Goal: Task Accomplishment & Management: Manage account settings

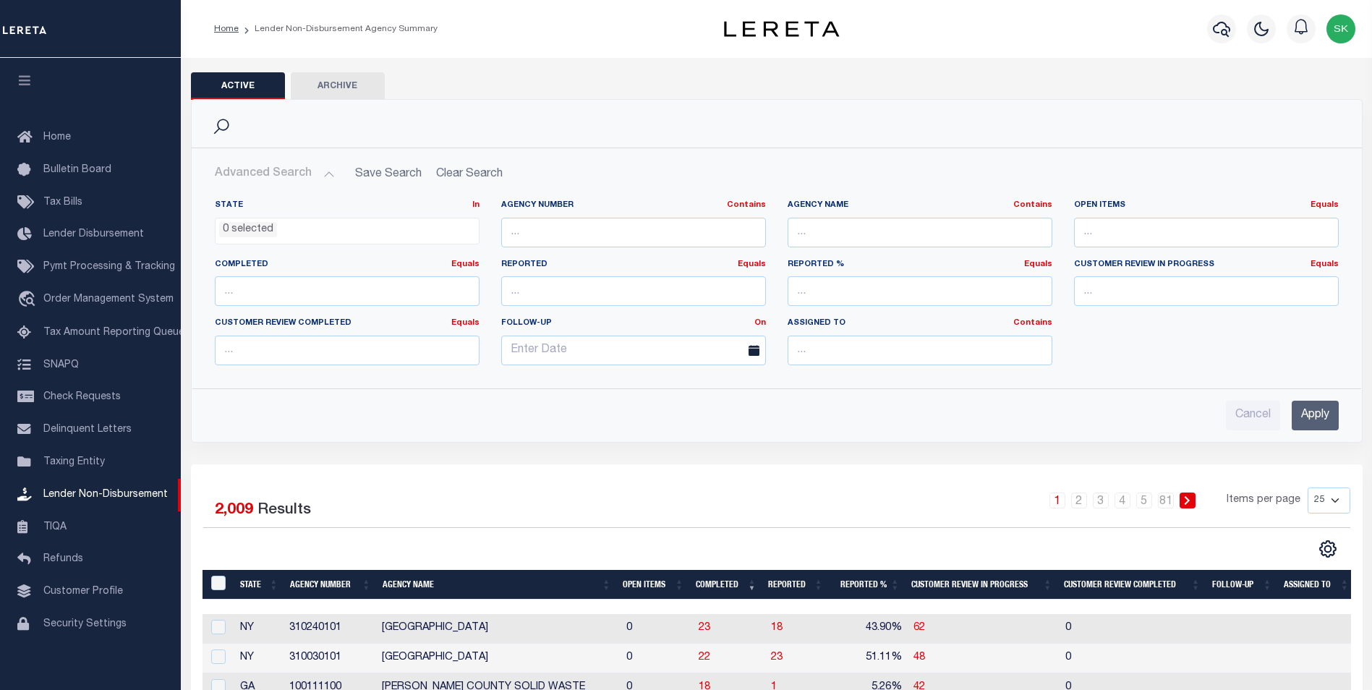
scroll to position [14, 0]
click at [457, 231] on ul "0 selected" at bounding box center [347, 228] width 263 height 20
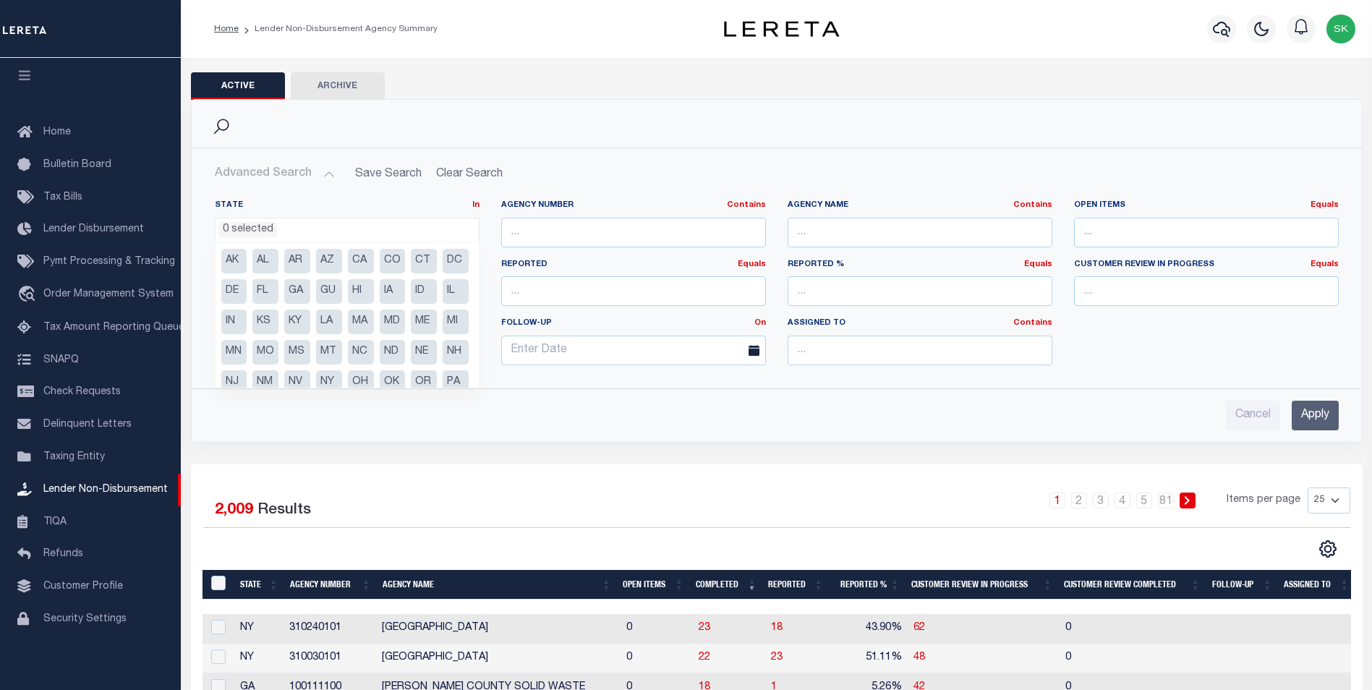
click at [247, 377] on li "NJ" at bounding box center [234, 382] width 26 height 25
select select "NJ"
click at [1326, 417] on input "Apply" at bounding box center [1315, 416] width 47 height 30
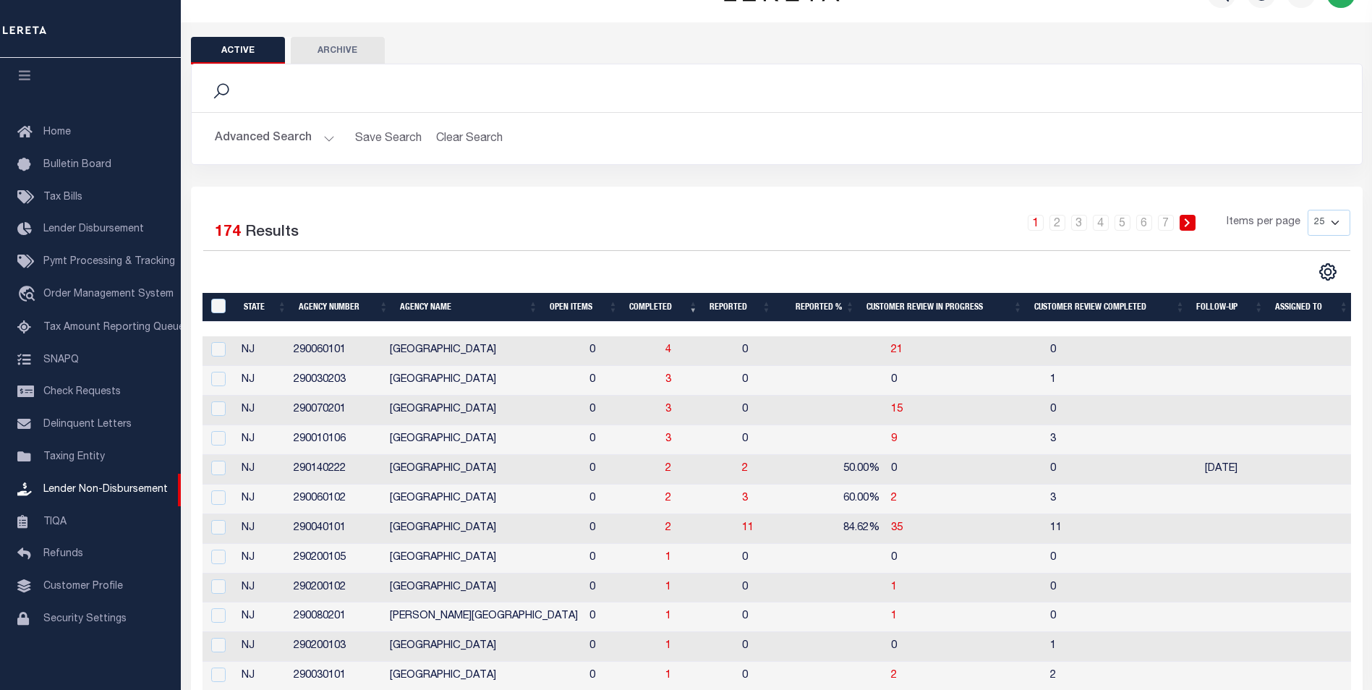
scroll to position [0, 0]
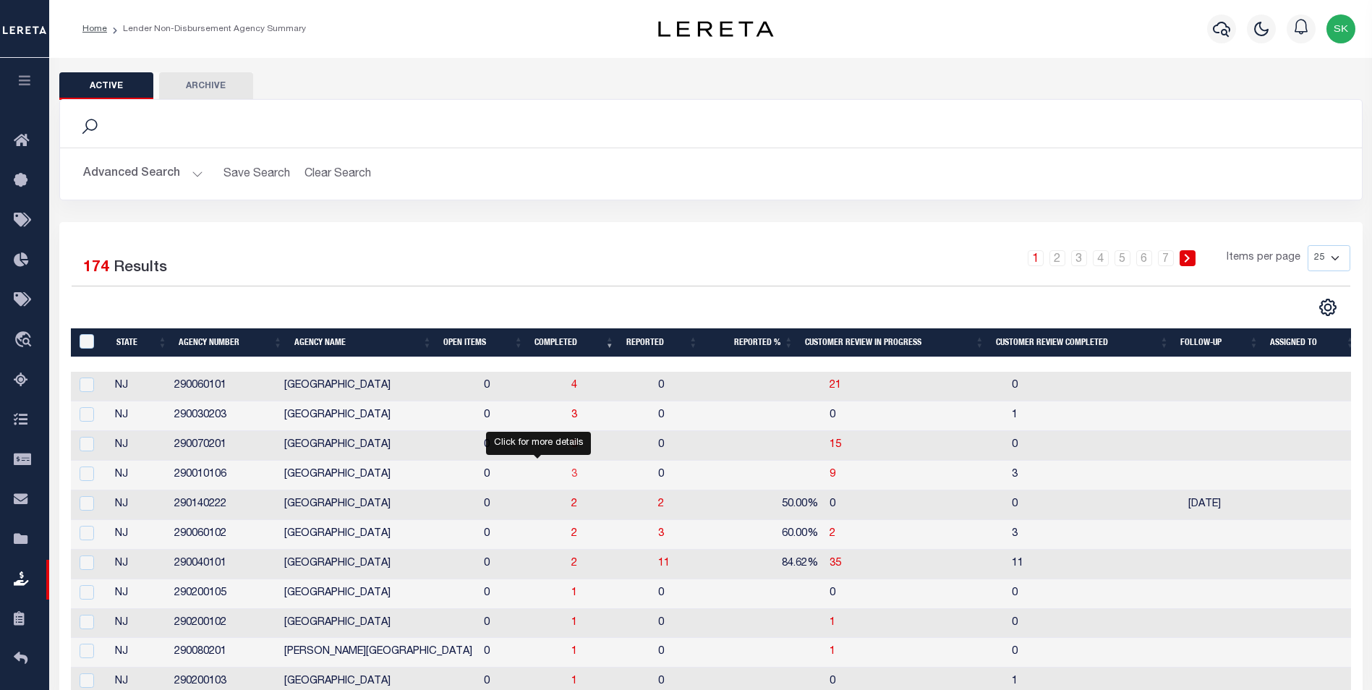
click at [571, 473] on span "3" at bounding box center [574, 474] width 6 height 10
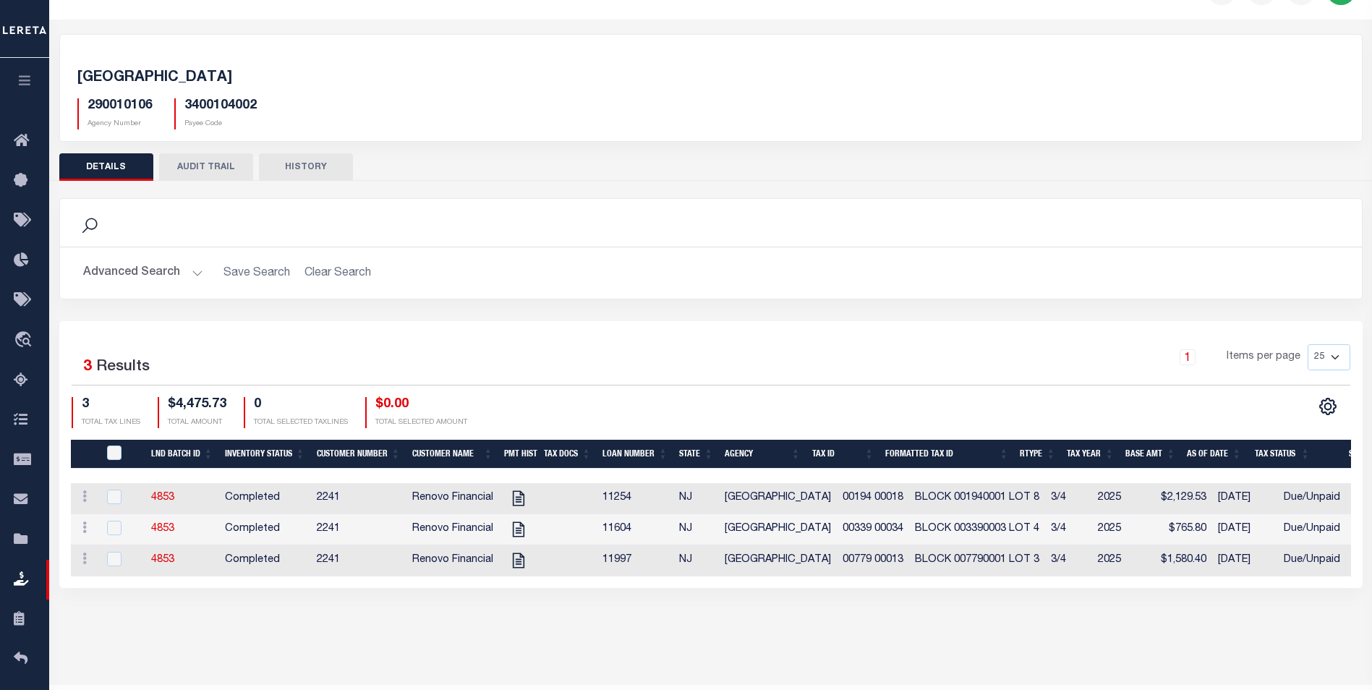
scroll to position [77, 0]
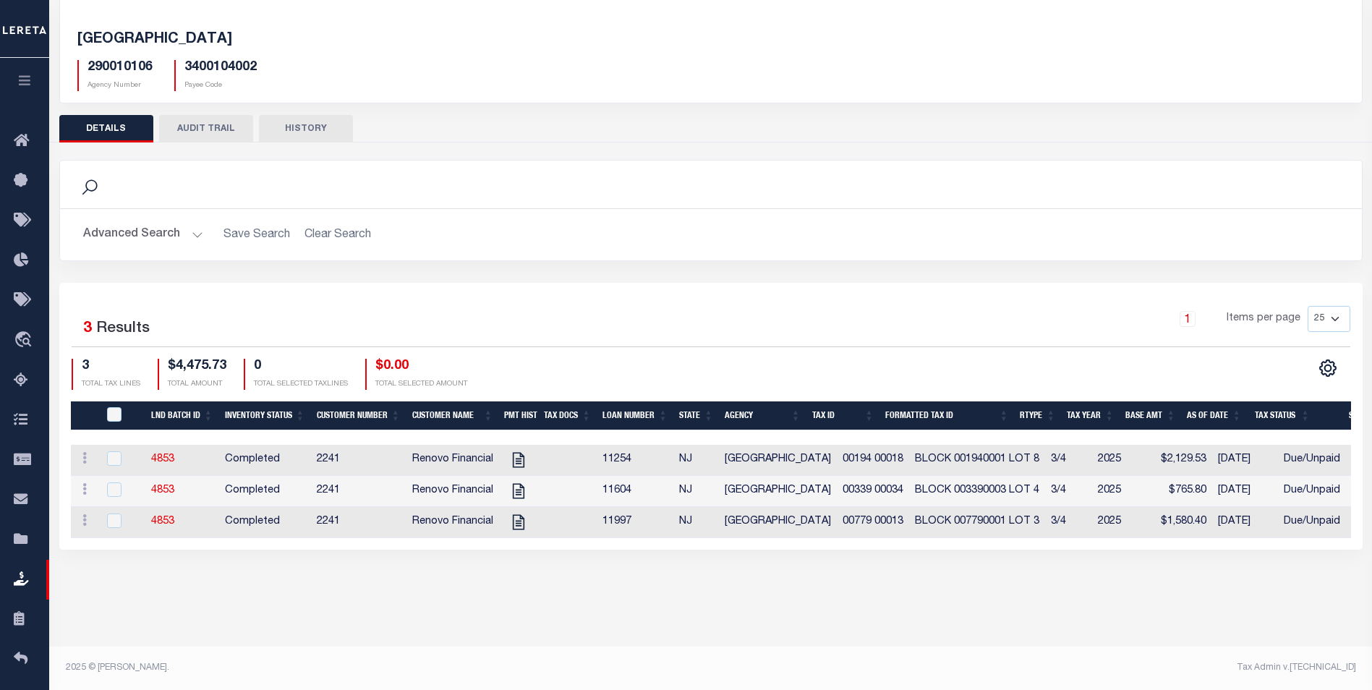
click at [304, 123] on button "HISTORY" at bounding box center [306, 128] width 94 height 27
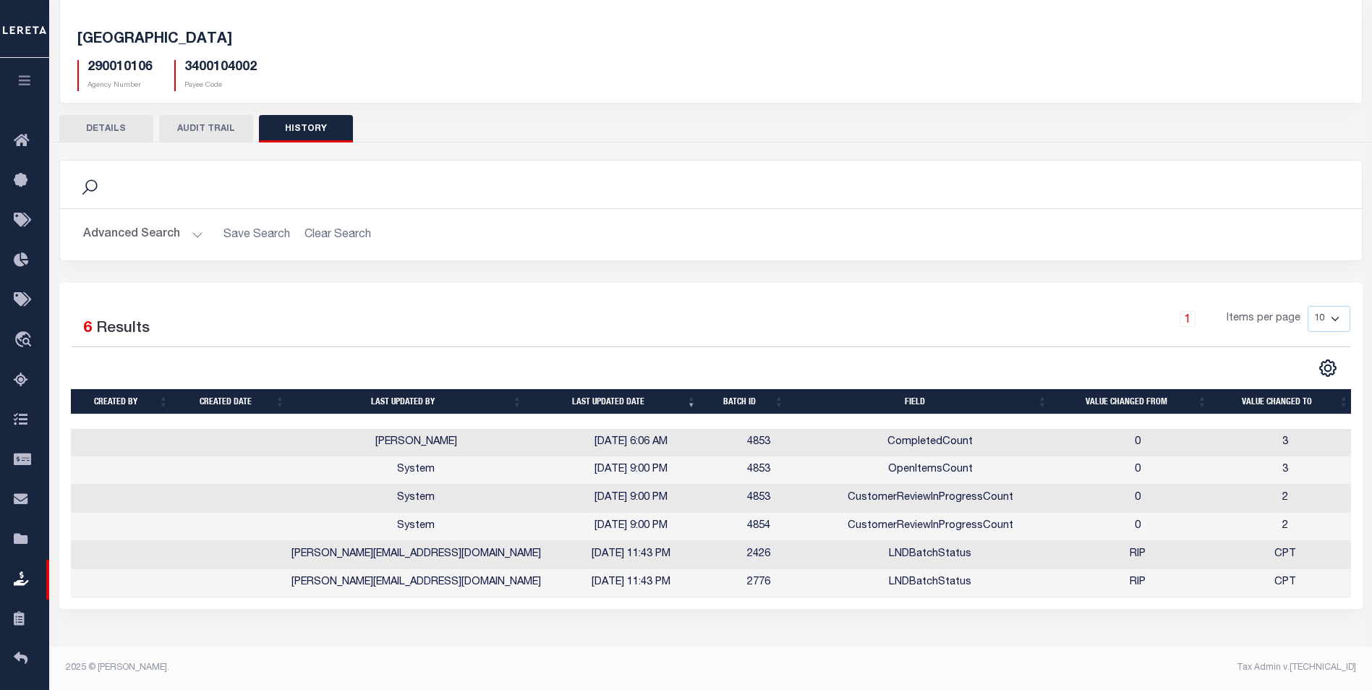
click at [106, 129] on button "DETAILS" at bounding box center [106, 128] width 94 height 27
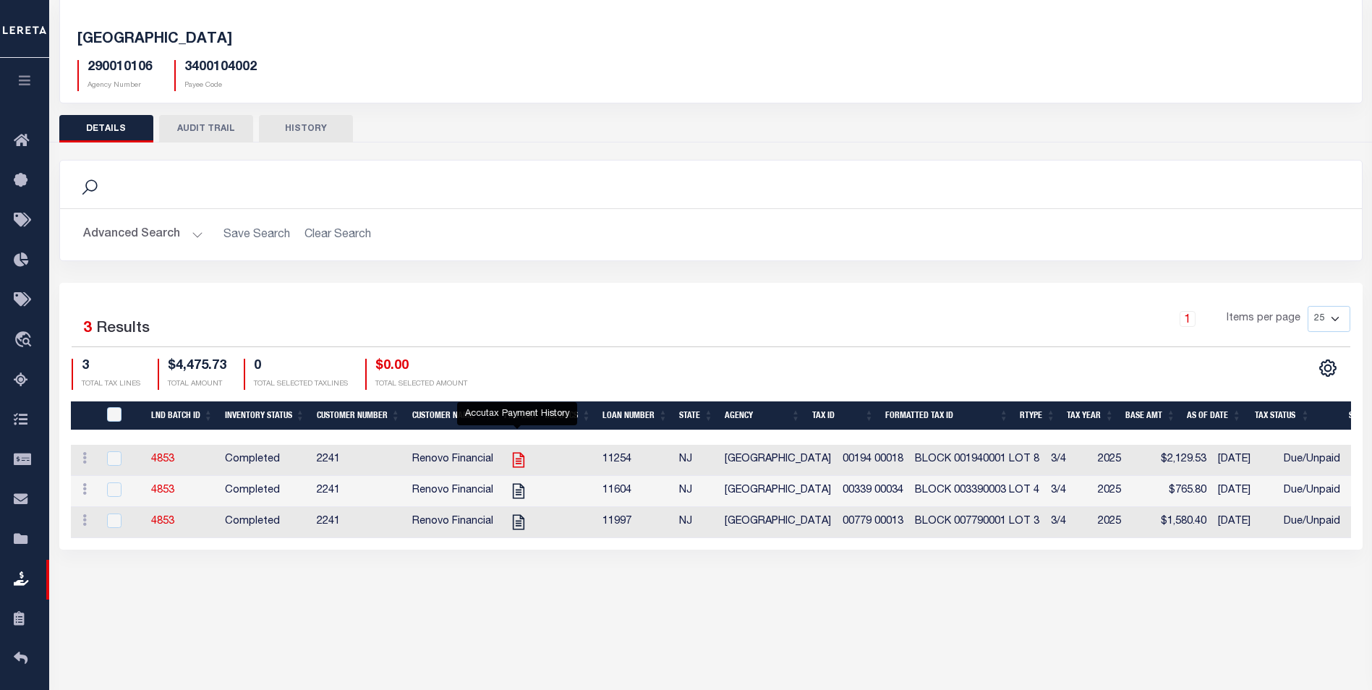
click at [514, 459] on icon "" at bounding box center [518, 460] width 19 height 19
checkbox input "true"
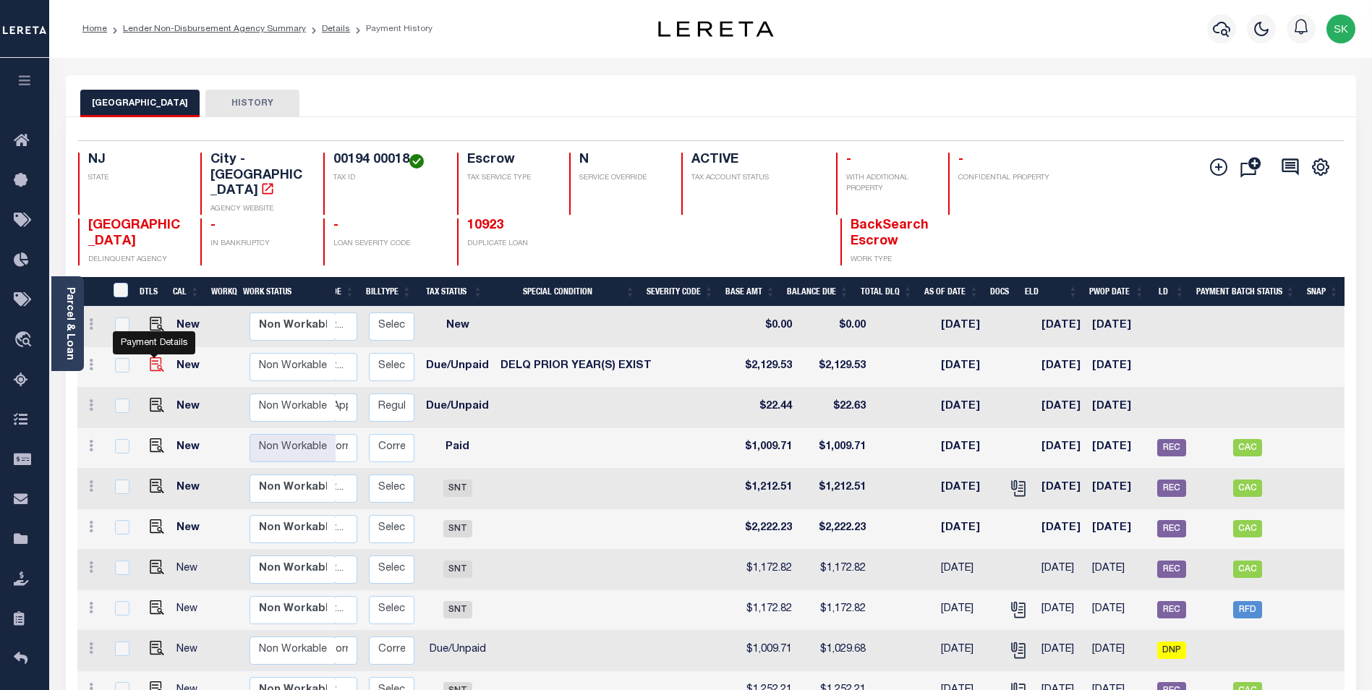
click at [153, 357] on img "" at bounding box center [157, 364] width 14 height 14
checkbox input "true"
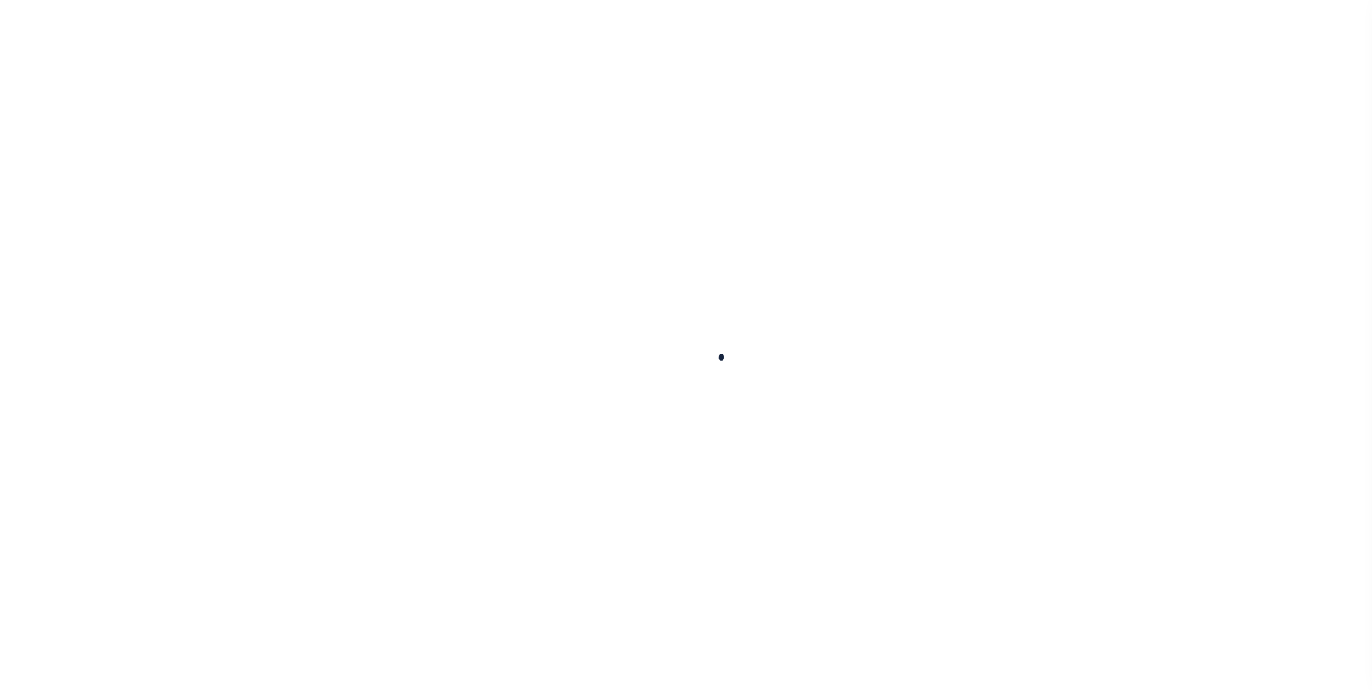
checkbox input "false"
type input "00009308"
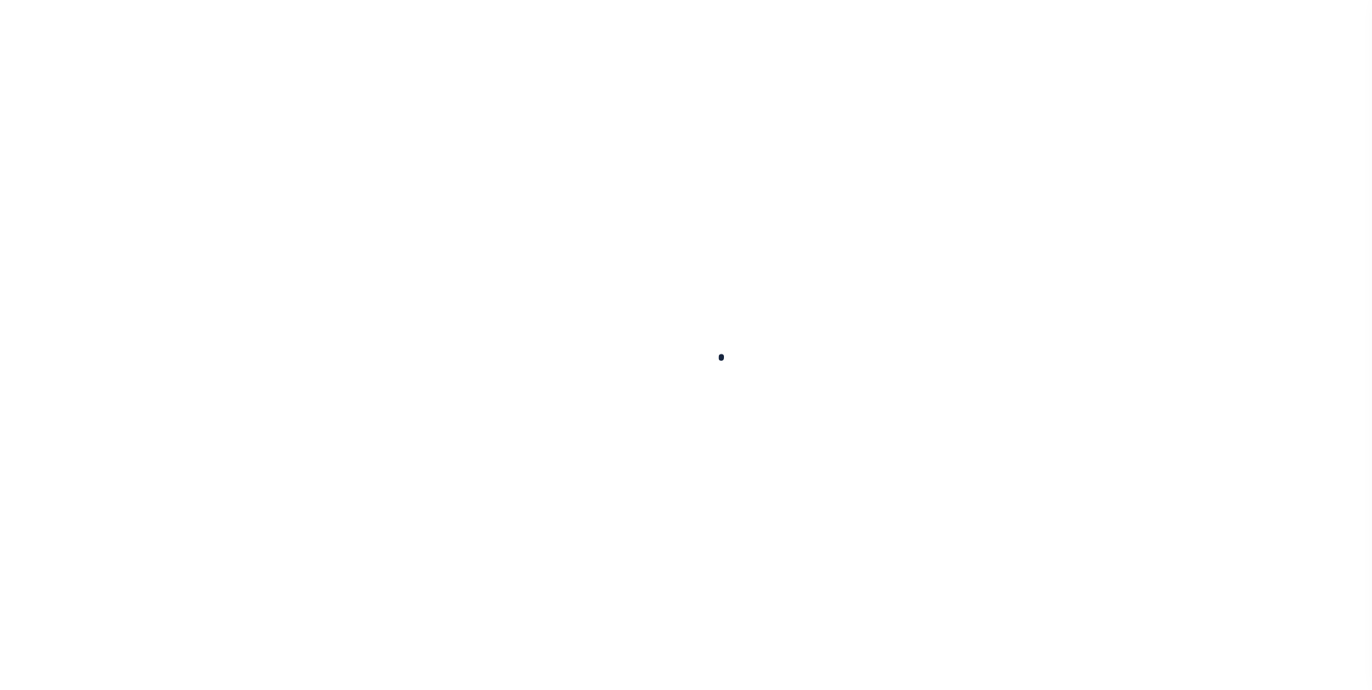
type input "[DATE]"
select select "DUE"
select select "18"
type input "$2,129.53"
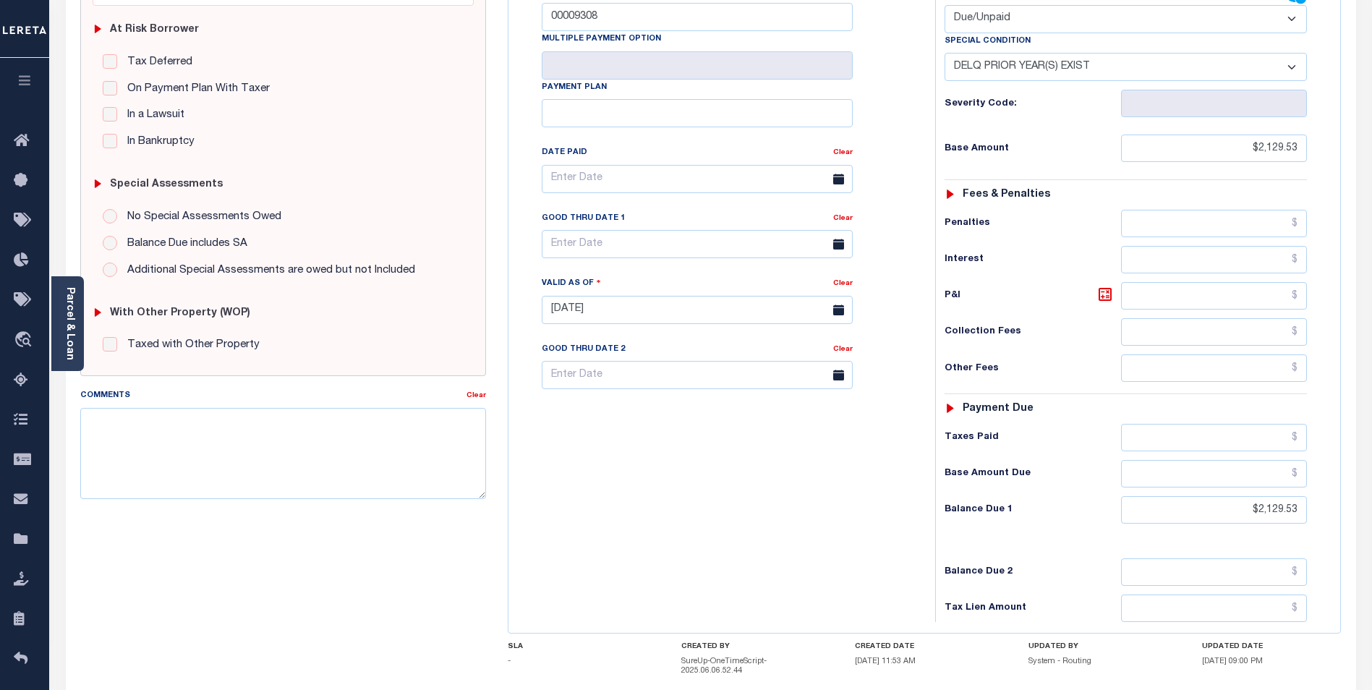
scroll to position [289, 0]
click at [1290, 280] on input "text" at bounding box center [1214, 293] width 186 height 27
type input "$58.62"
type input "[DATE]"
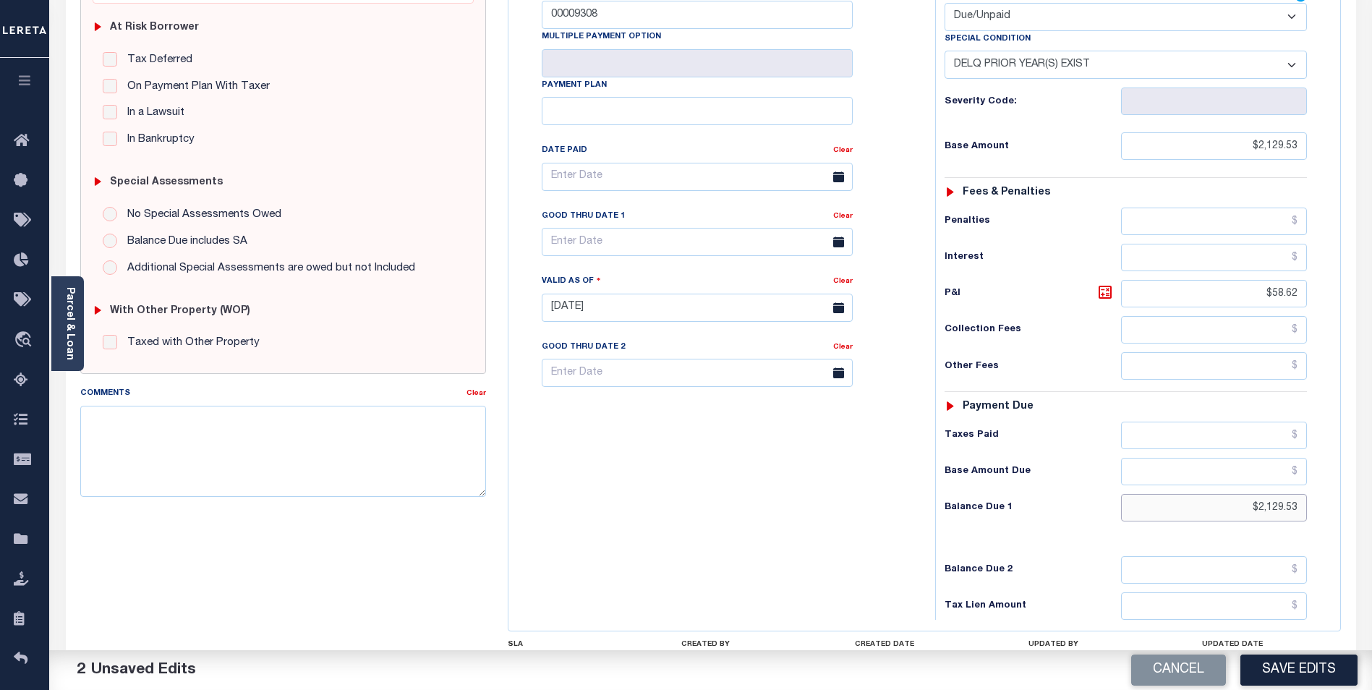
click at [1258, 494] on input "$2,129.53" at bounding box center [1214, 507] width 186 height 27
drag, startPoint x: 1238, startPoint y: 481, endPoint x: 1437, endPoint y: 469, distance: 199.3
click at [1371, 469] on html "Home Lender Non-Disbursement Agency Summary Details Payment History Payment His…" at bounding box center [686, 263] width 1372 height 1104
type input "$2,188.15"
click at [840, 236] on icon at bounding box center [838, 241] width 11 height 11
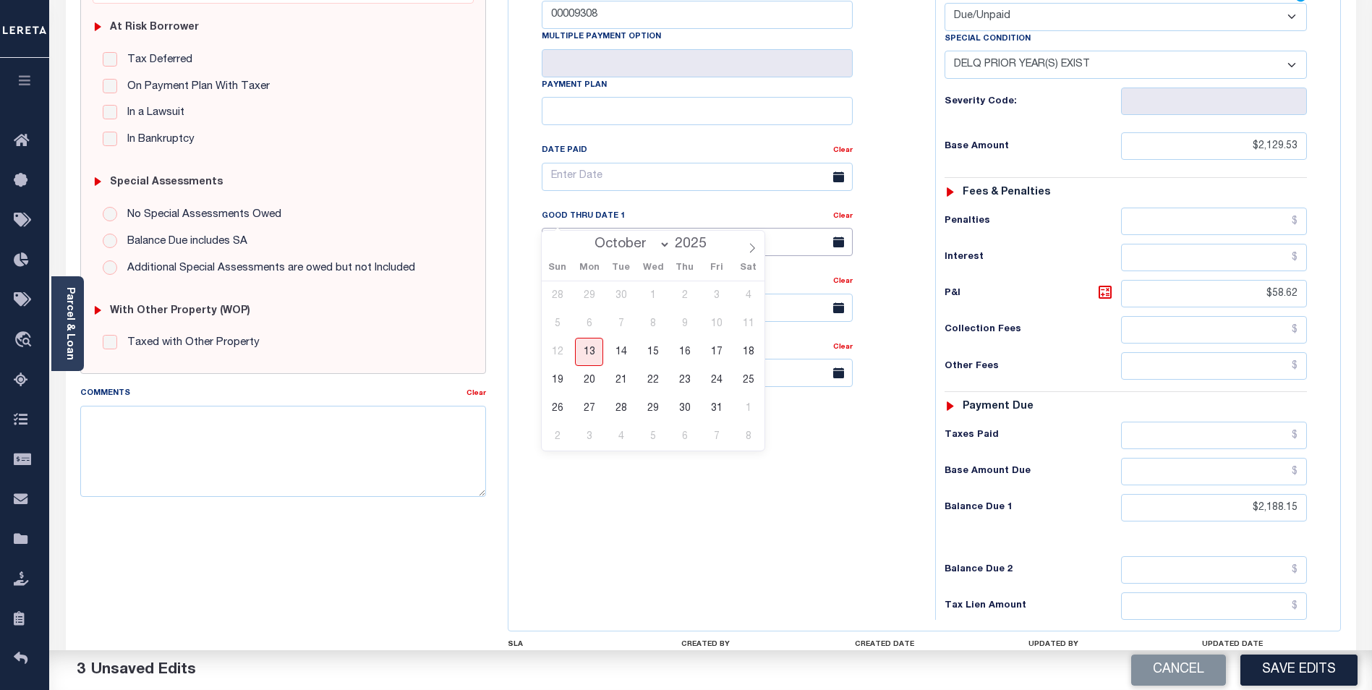
click at [795, 228] on input "text" at bounding box center [697, 242] width 311 height 28
click at [714, 404] on span "31" at bounding box center [716, 408] width 28 height 28
type input "10/31/2025"
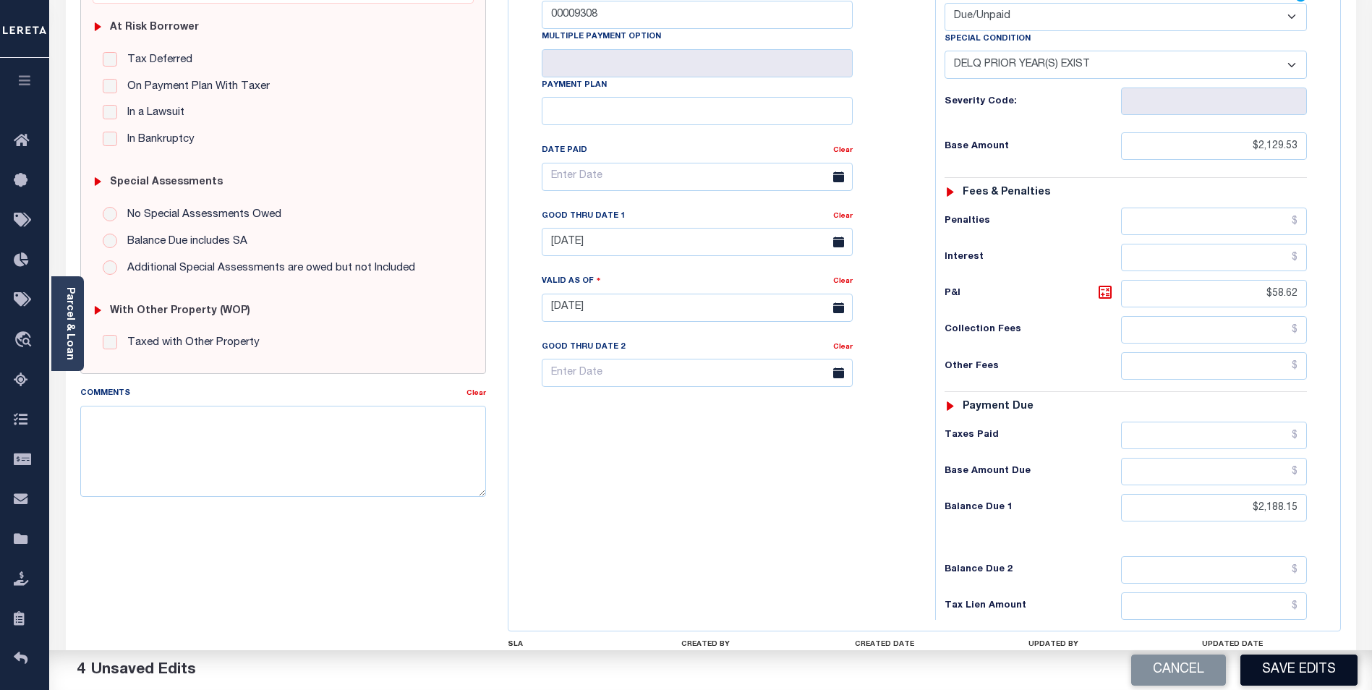
click at [1292, 665] on button "Save Edits" at bounding box center [1298, 669] width 117 height 31
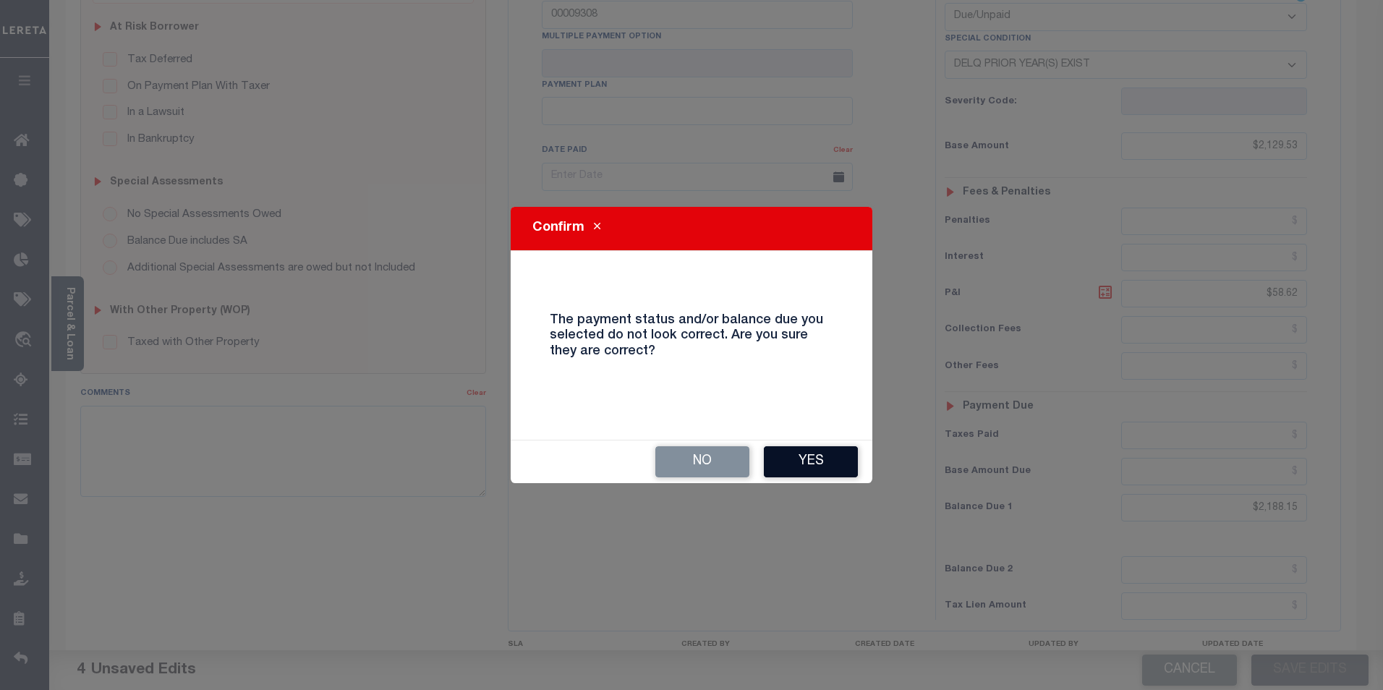
click at [811, 458] on button "Yes" at bounding box center [811, 461] width 94 height 31
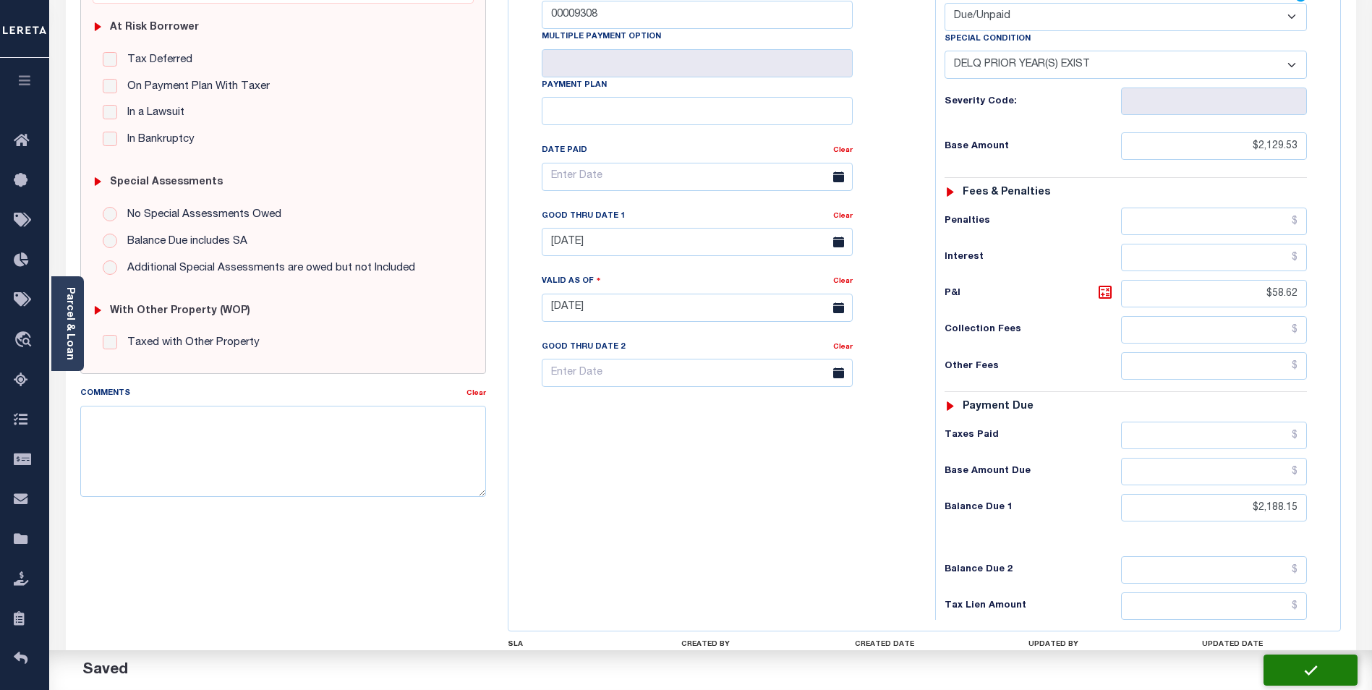
checkbox input "false"
type input "0"
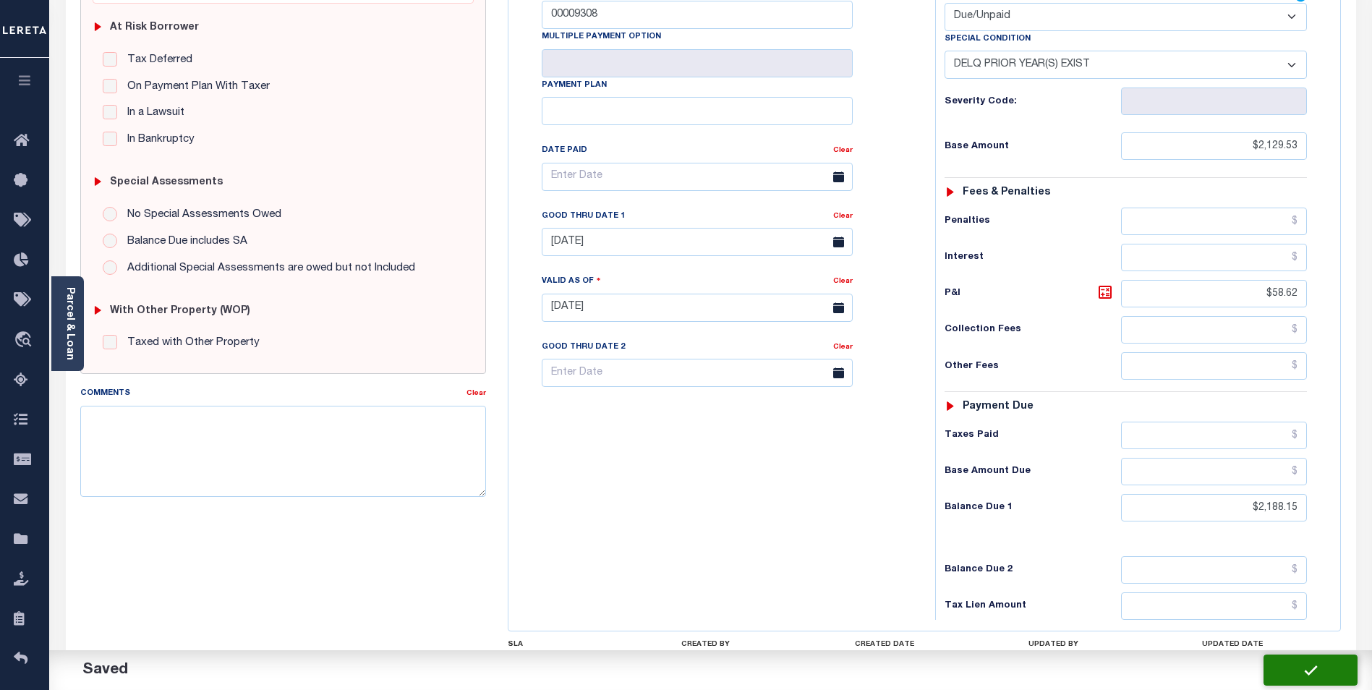
type input "$2,129.53"
type input "$58.62"
type input "$2,188.15"
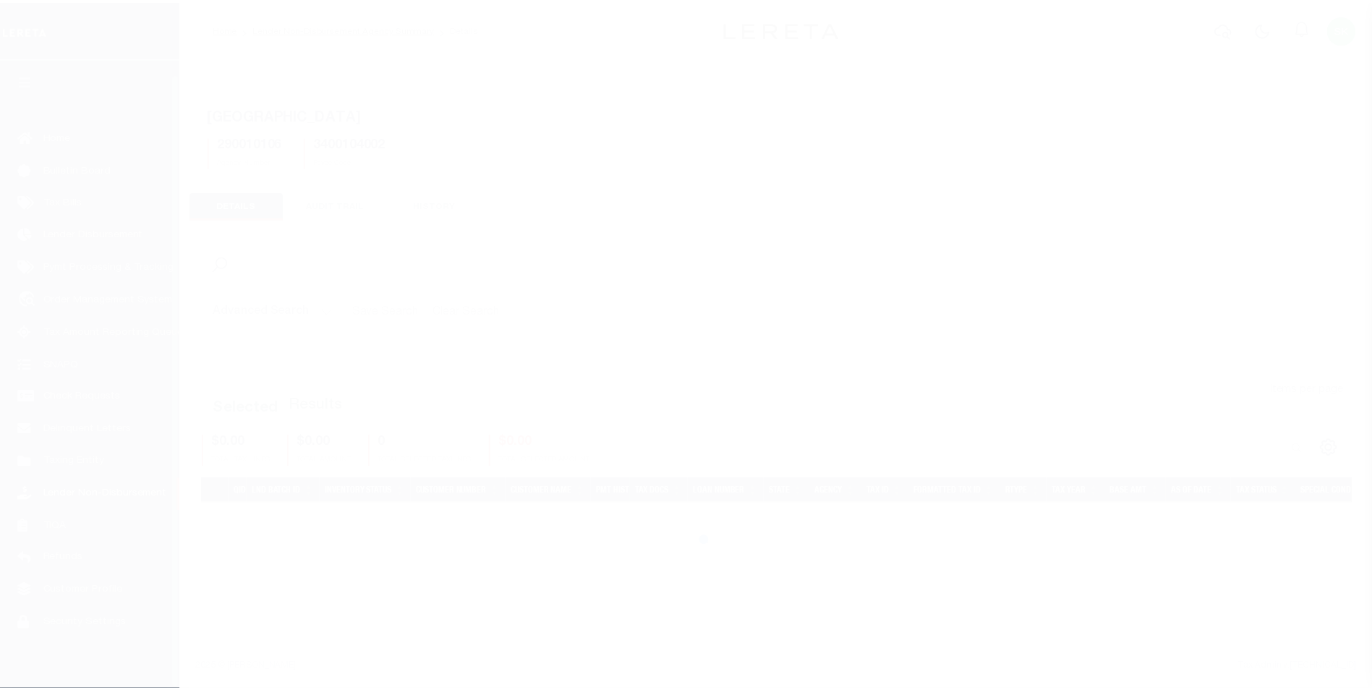
scroll to position [14, 0]
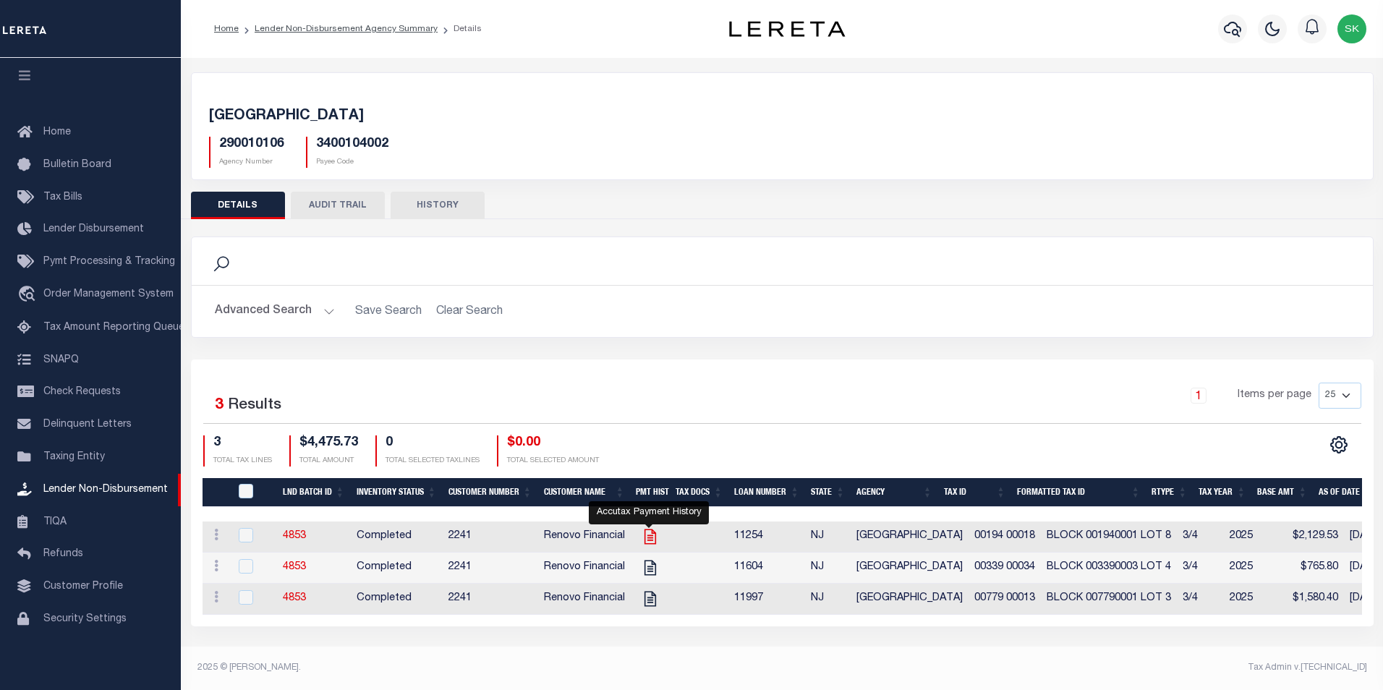
click at [648, 534] on icon "" at bounding box center [650, 536] width 19 height 19
checkbox input "true"
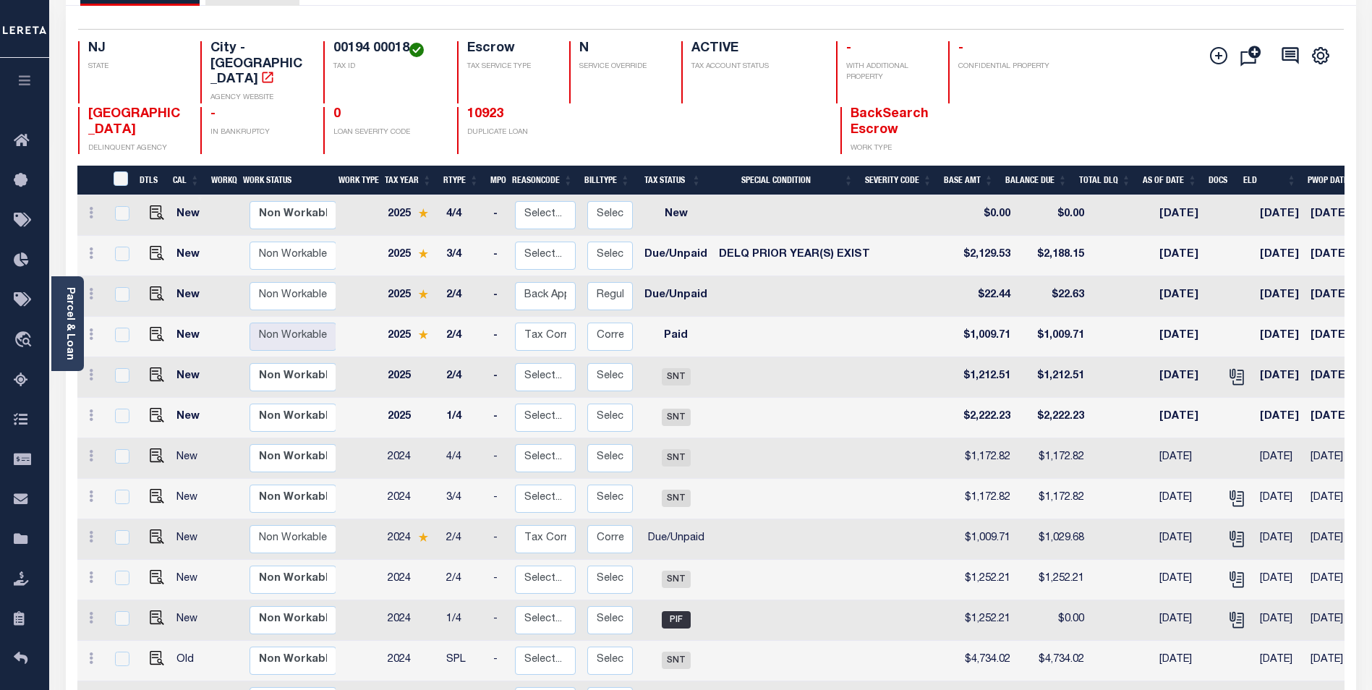
scroll to position [43, 0]
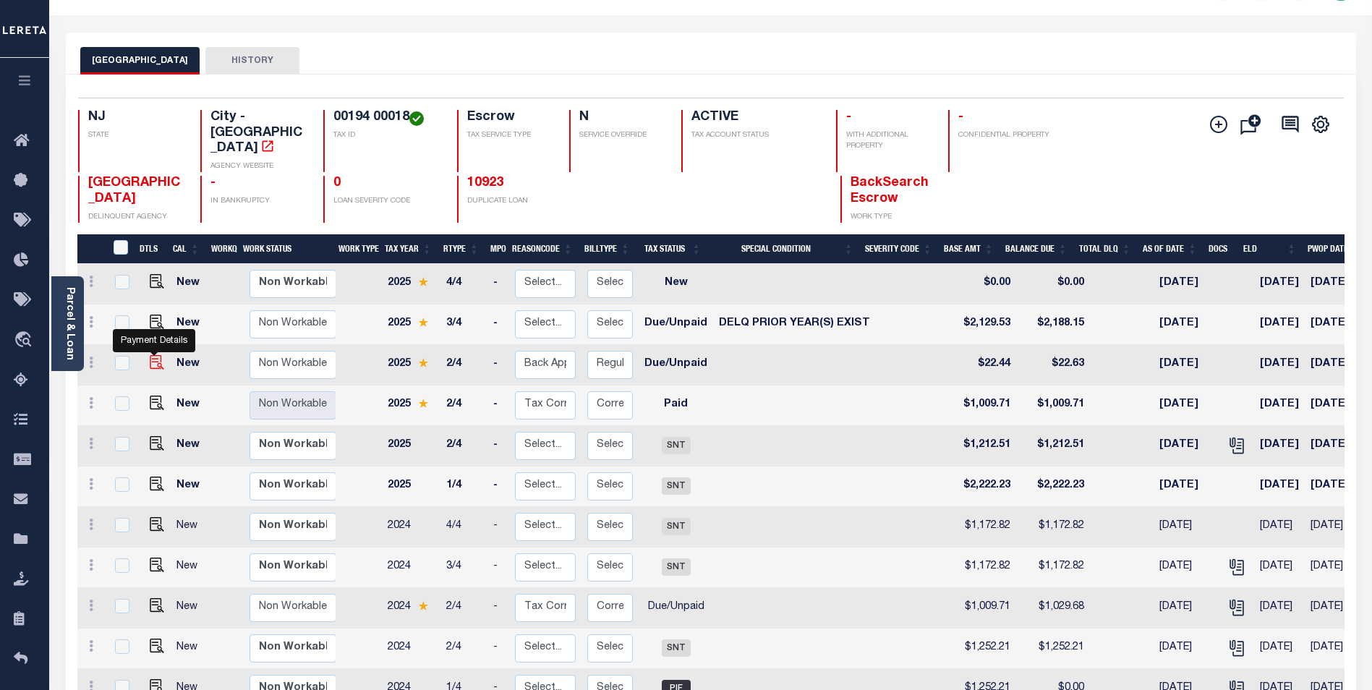
click at [150, 355] on img "" at bounding box center [157, 362] width 14 height 14
checkbox input "true"
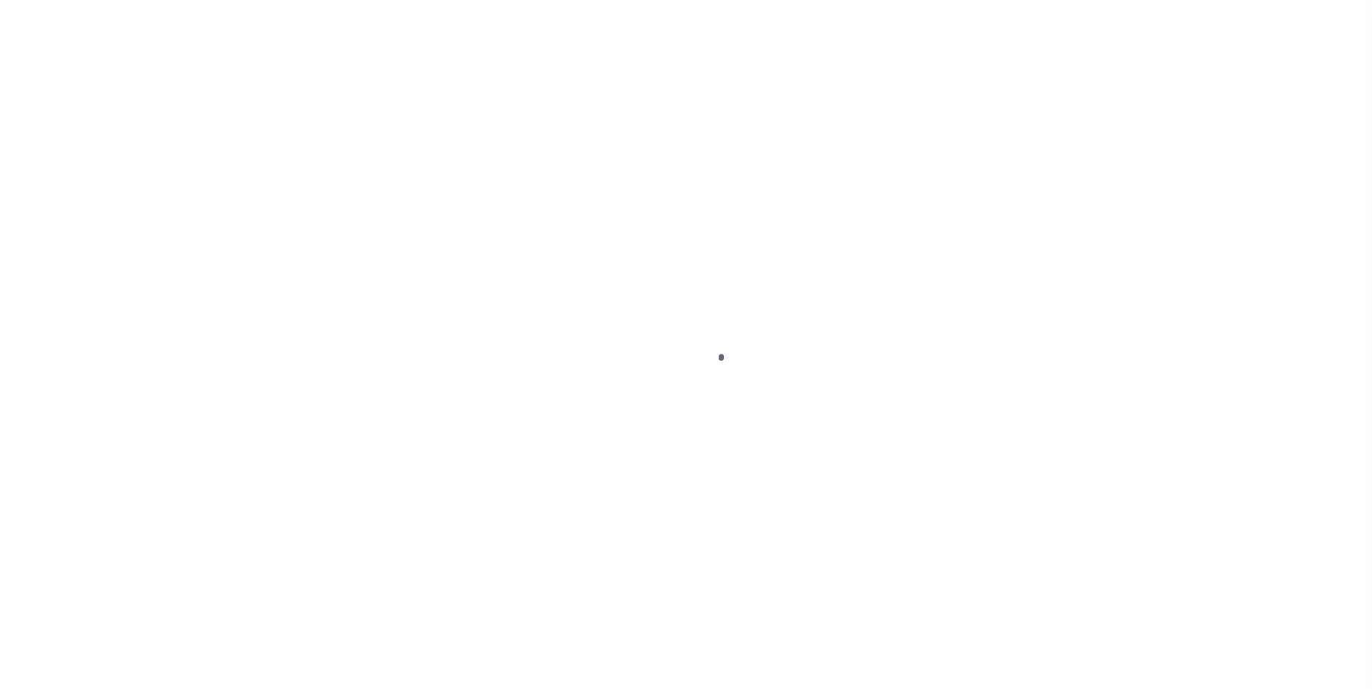
select select "DUE"
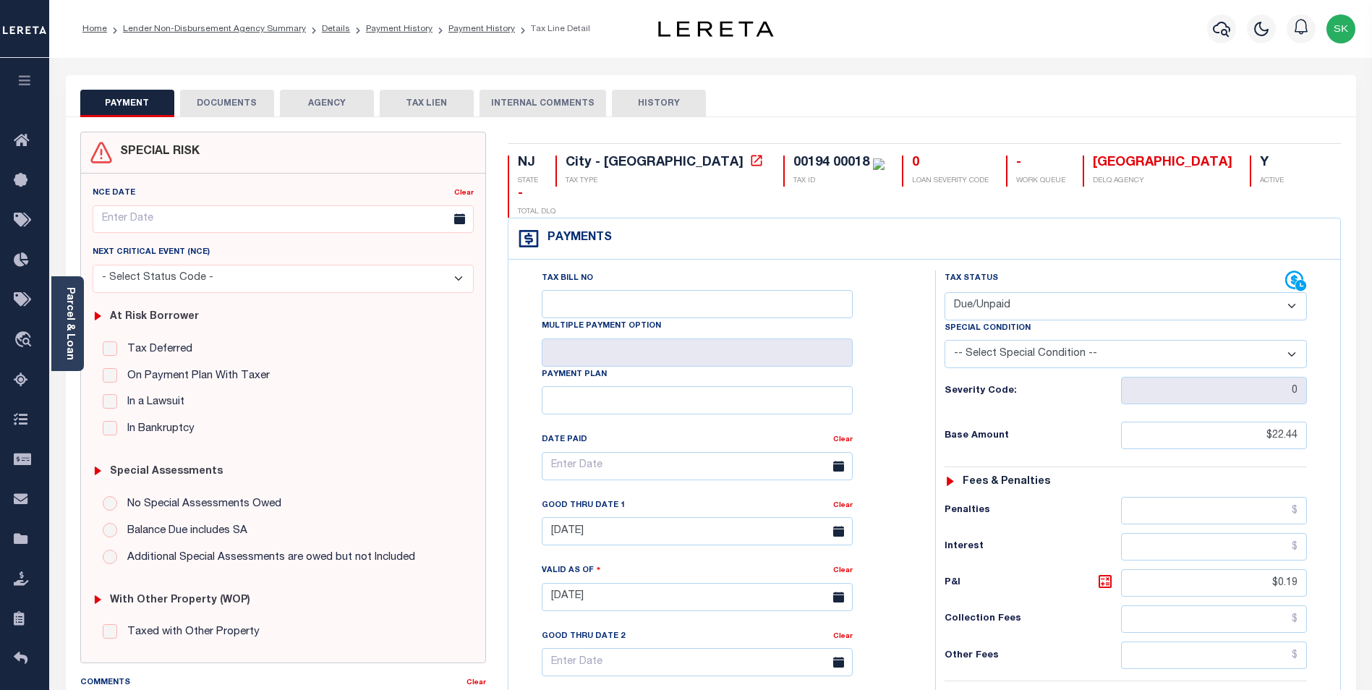
click at [232, 101] on button "DOCUMENTS" at bounding box center [227, 103] width 94 height 27
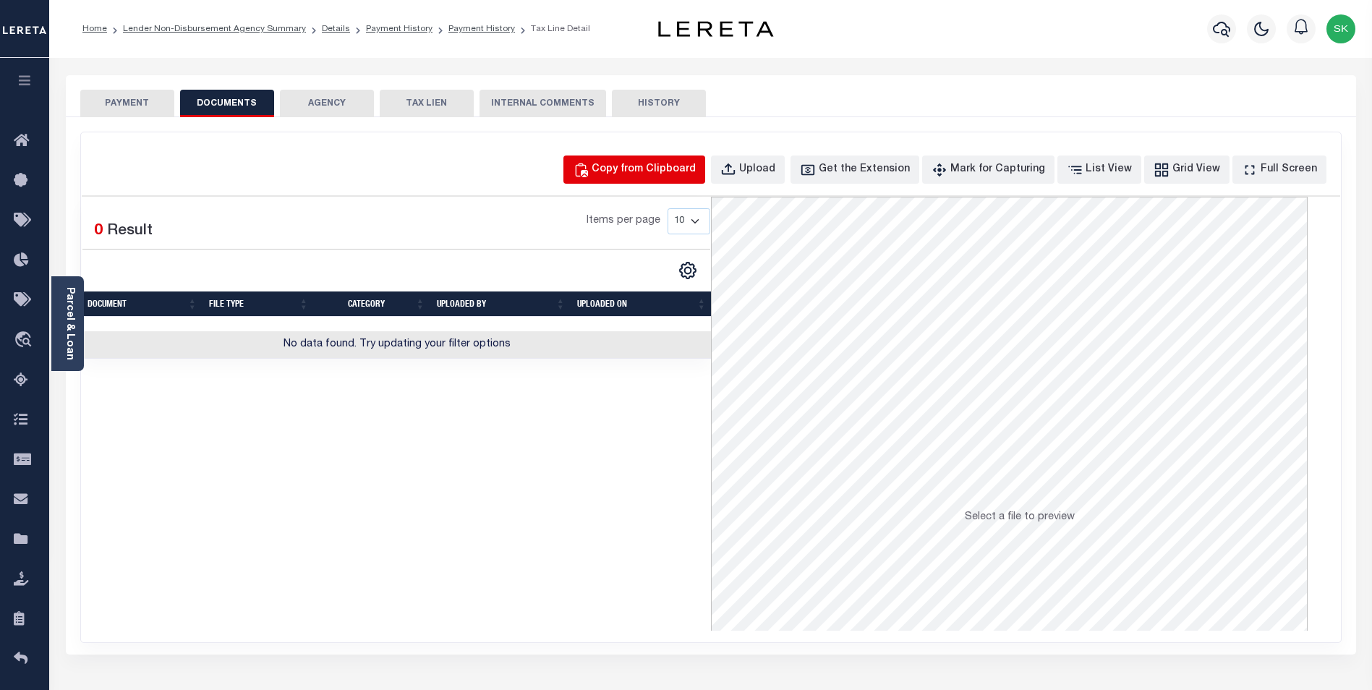
click at [690, 165] on div "Copy from Clipboard" at bounding box center [644, 170] width 104 height 16
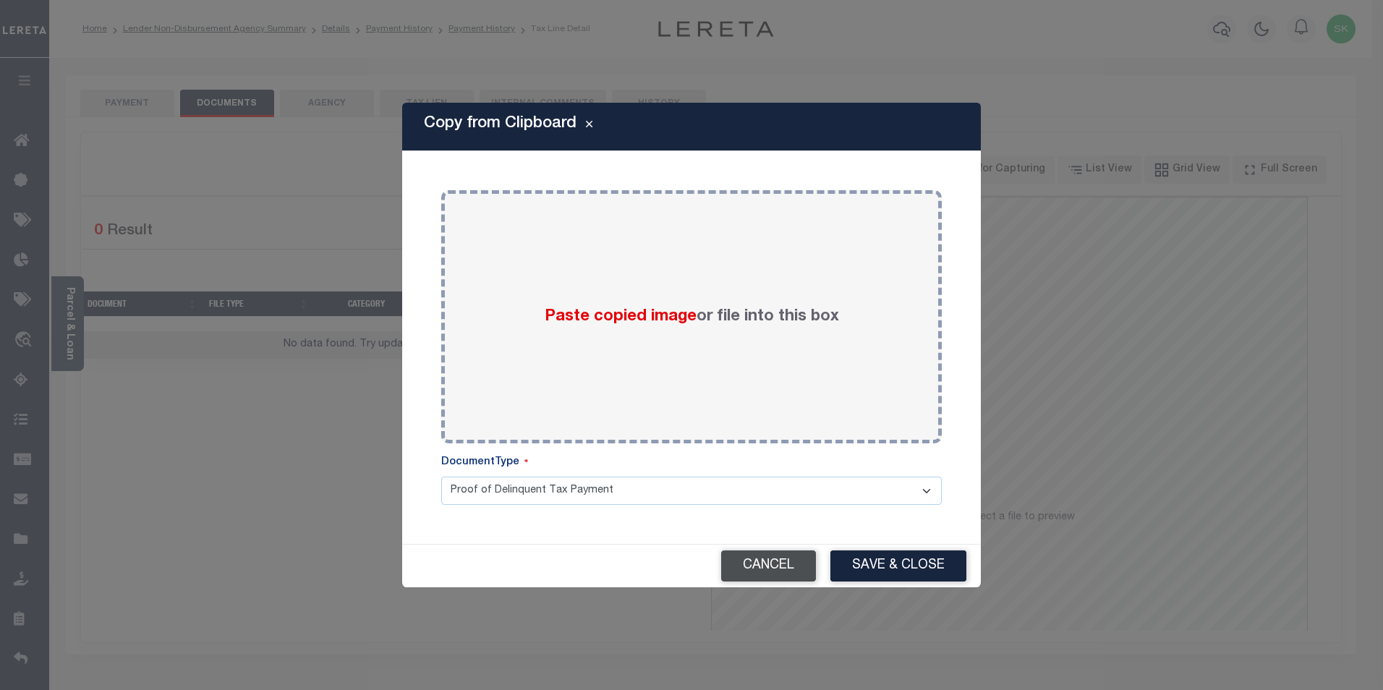
click at [795, 563] on button "Cancel" at bounding box center [768, 565] width 95 height 31
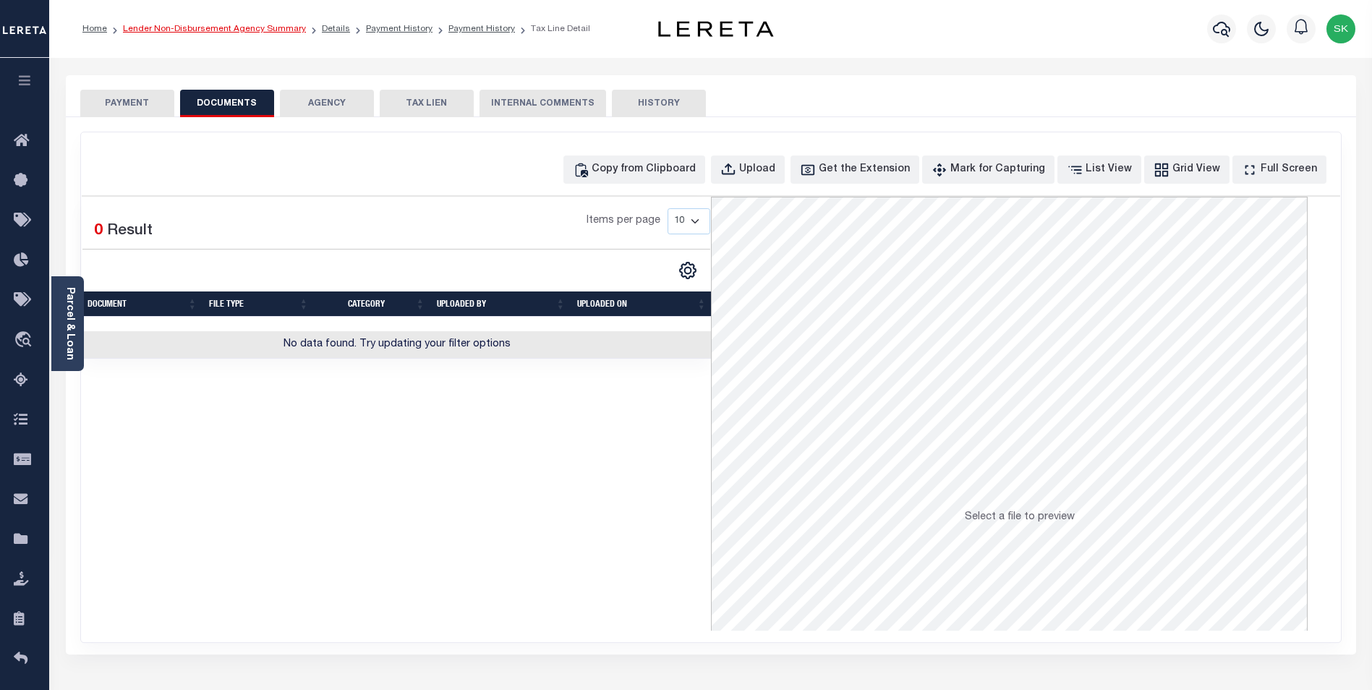
click at [226, 29] on link "Lender Non-Disbursement Agency Summary" at bounding box center [214, 29] width 183 height 9
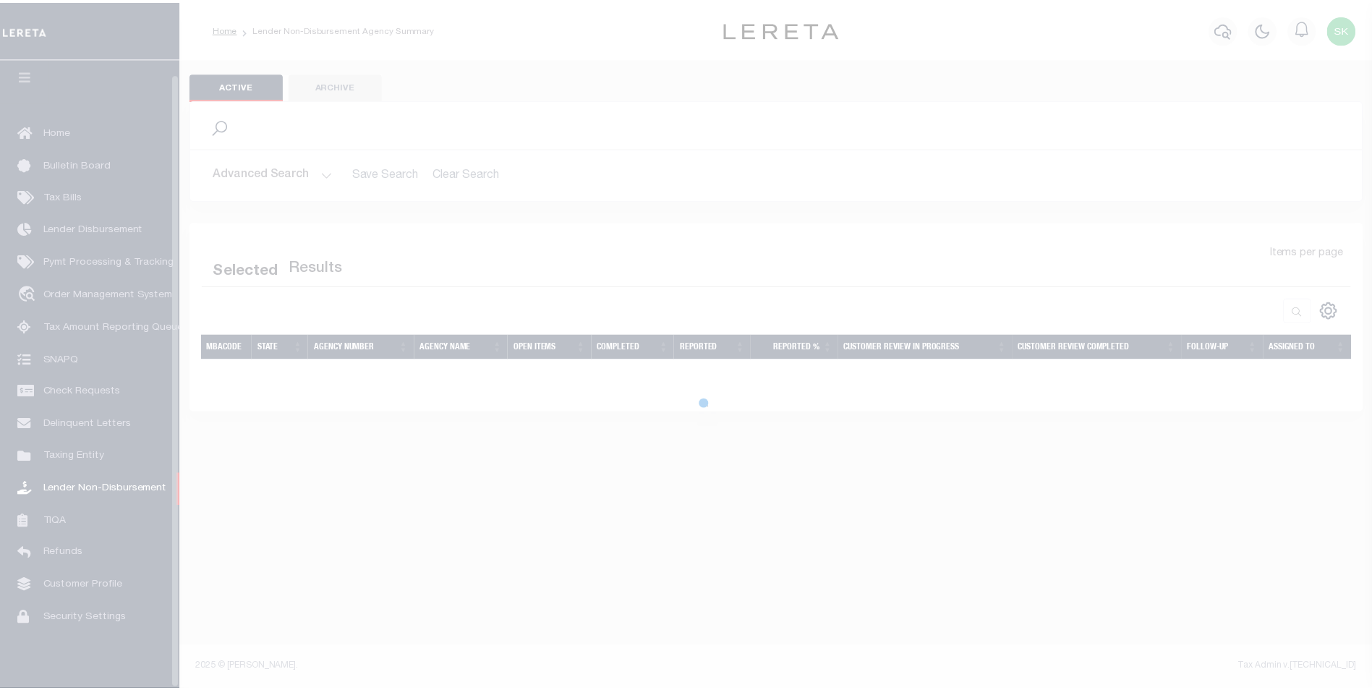
scroll to position [14, 0]
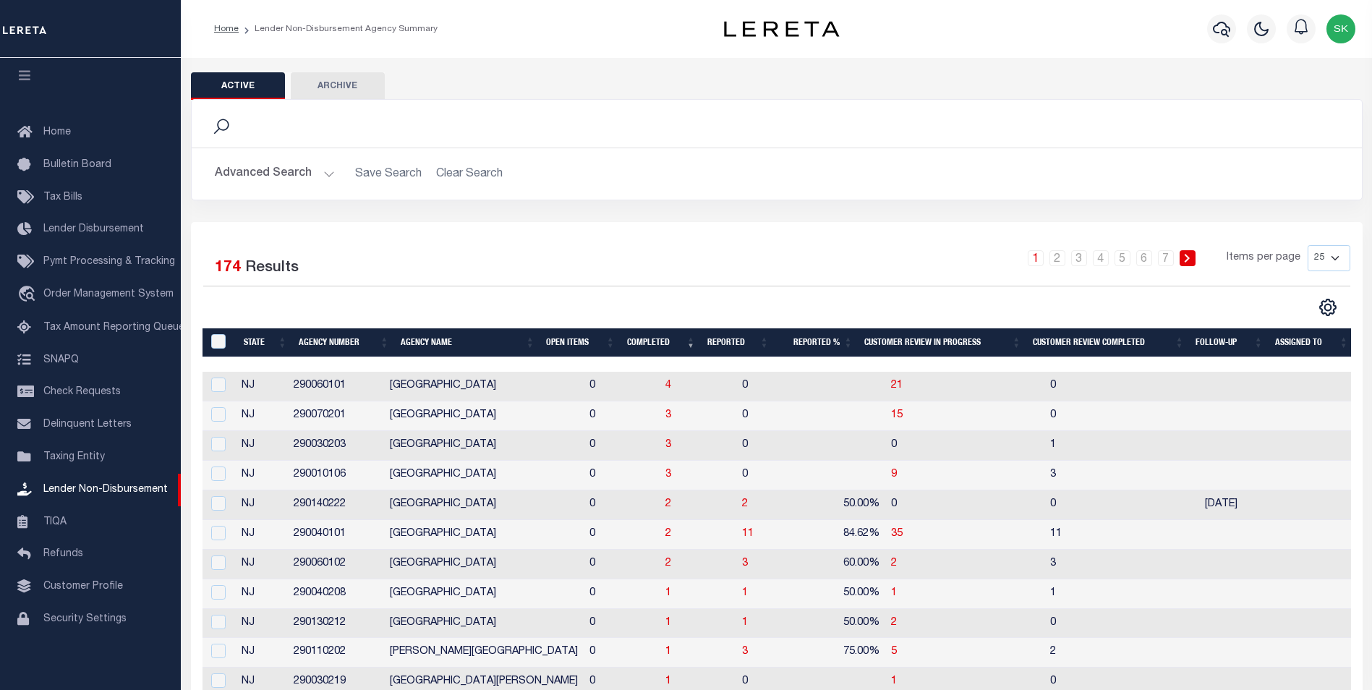
click at [301, 174] on button "Advanced Search" at bounding box center [275, 174] width 120 height 28
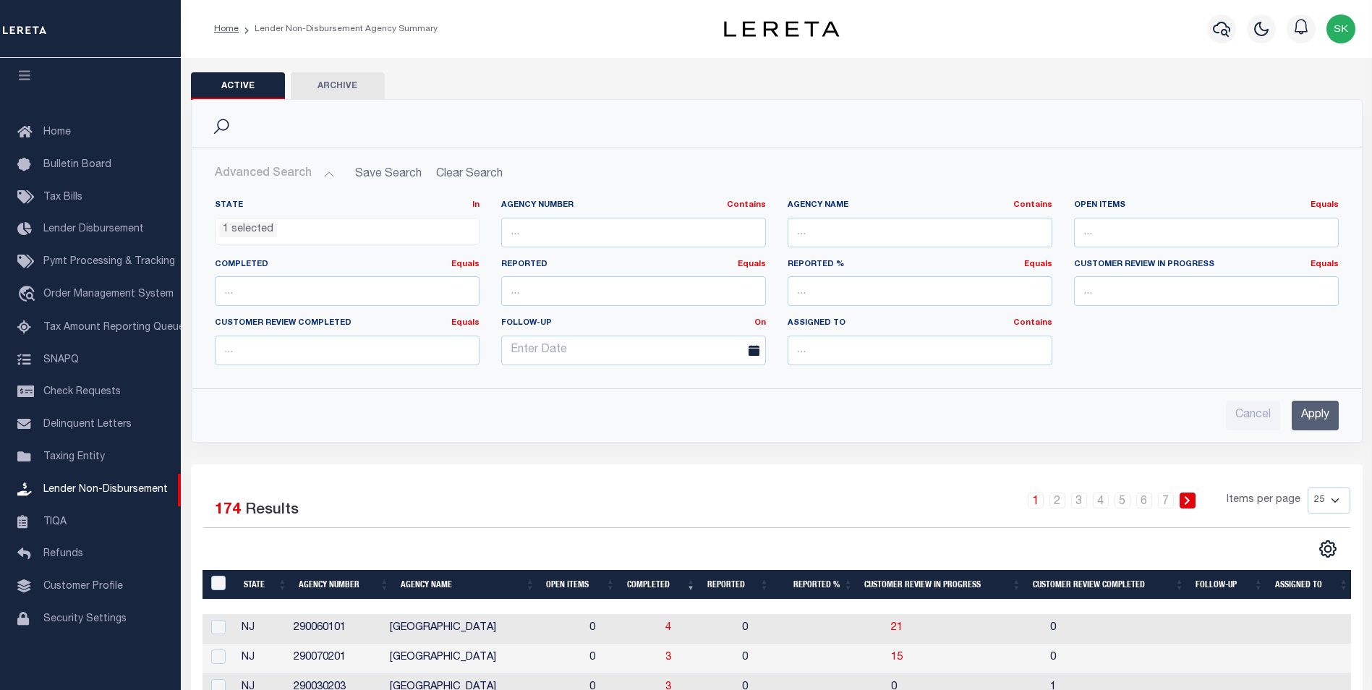
click at [381, 229] on ul "1 selected" at bounding box center [347, 228] width 263 height 20
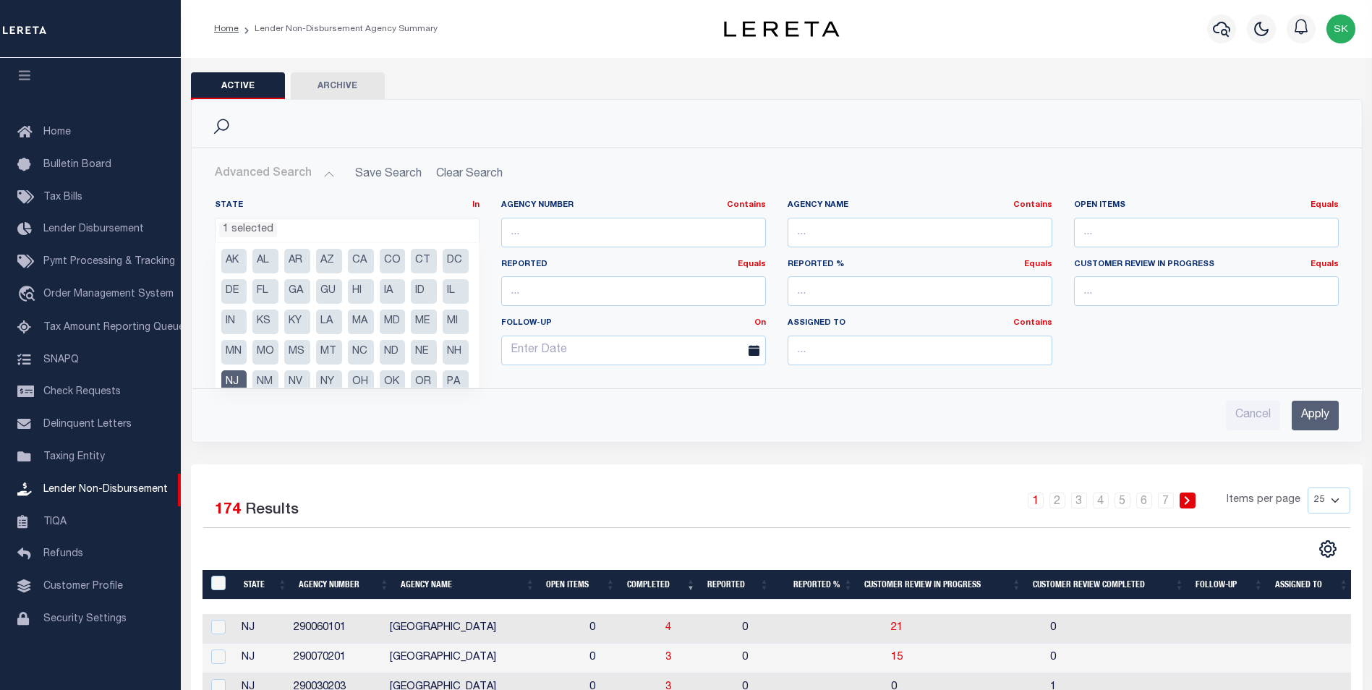
click at [247, 376] on li "NJ" at bounding box center [234, 382] width 26 height 25
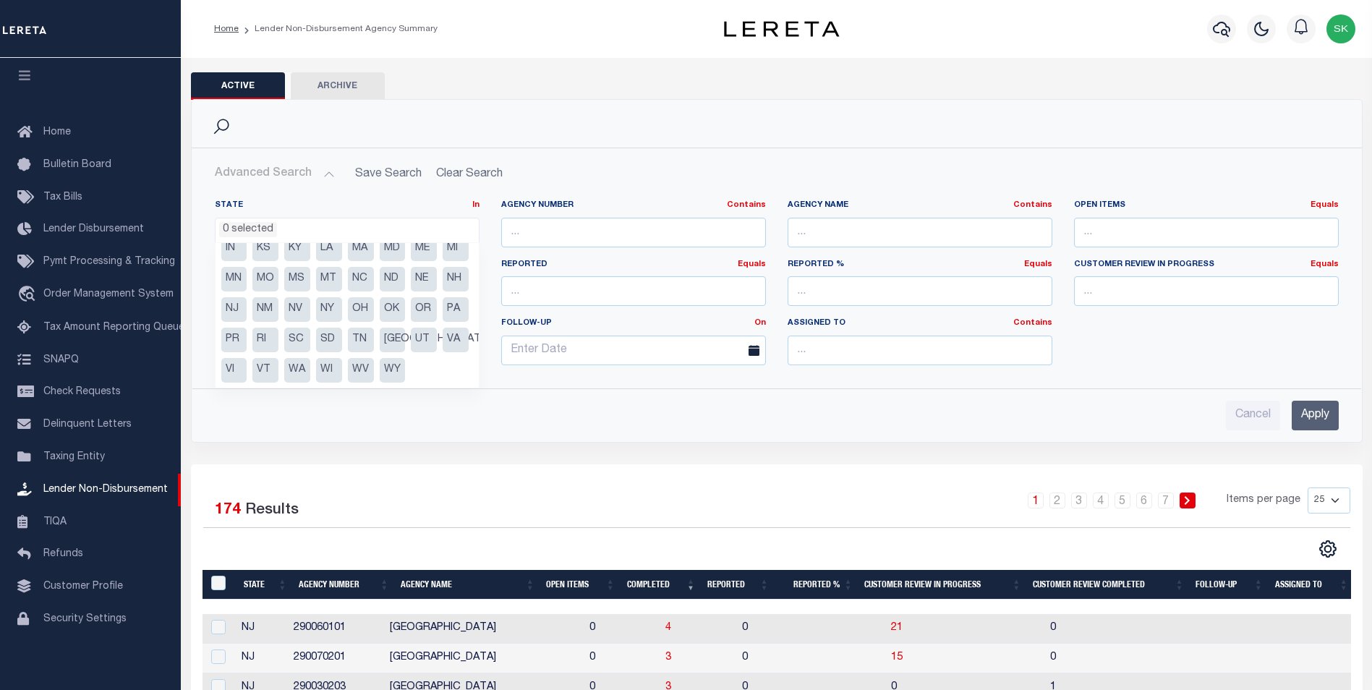
scroll to position [103, 0]
click at [380, 336] on li "[GEOGRAPHIC_DATA]" at bounding box center [393, 340] width 26 height 25
select select "[GEOGRAPHIC_DATA]"
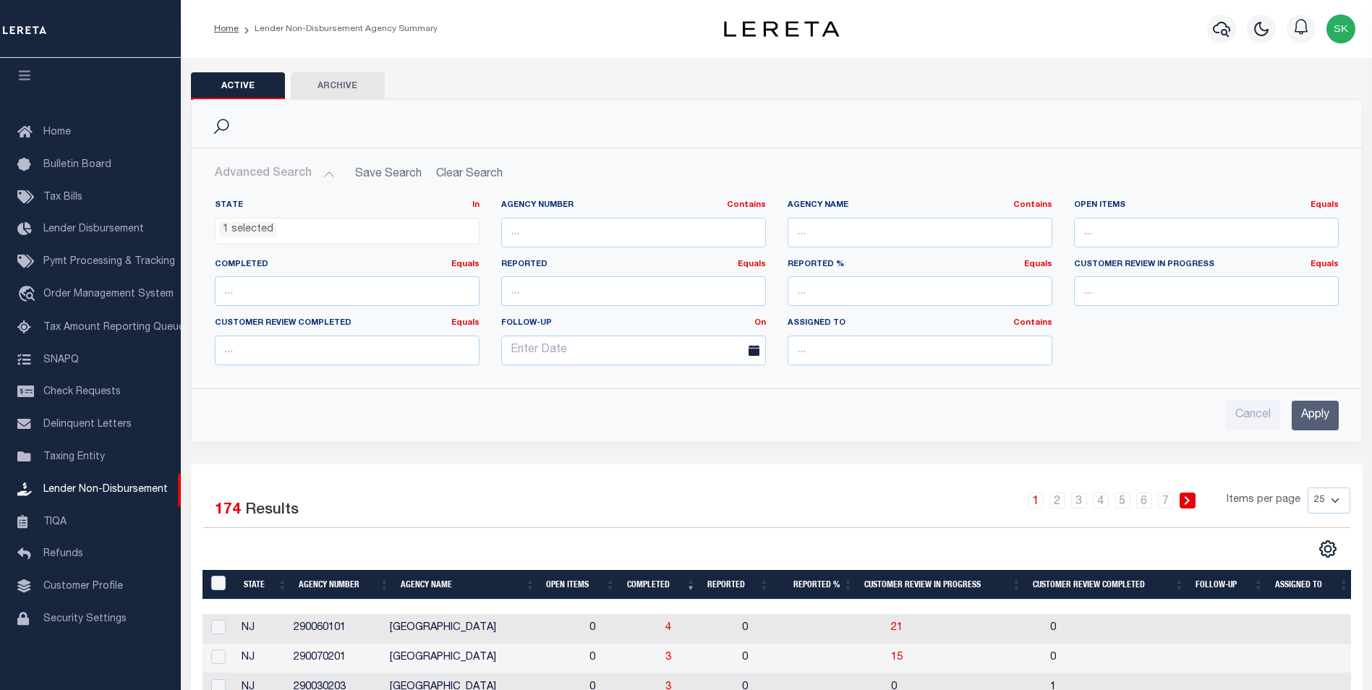
click at [1318, 413] on input "Apply" at bounding box center [1315, 416] width 47 height 30
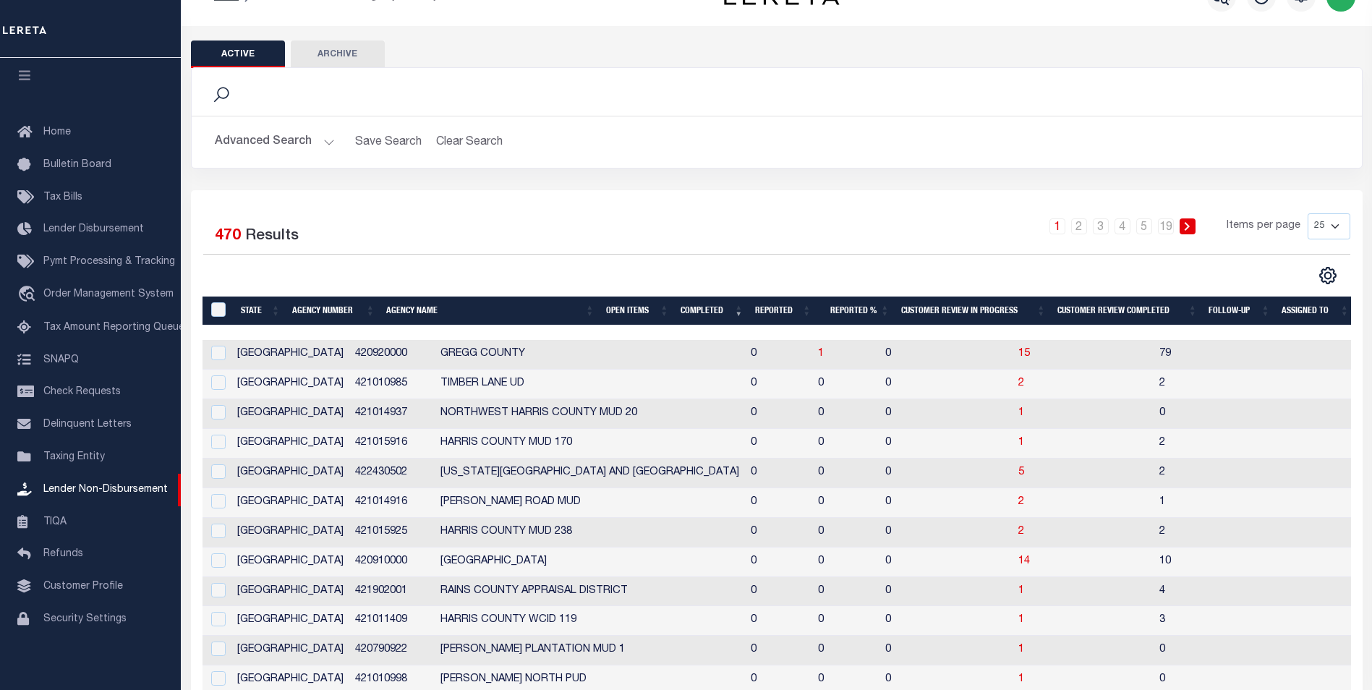
scroll to position [0, 0]
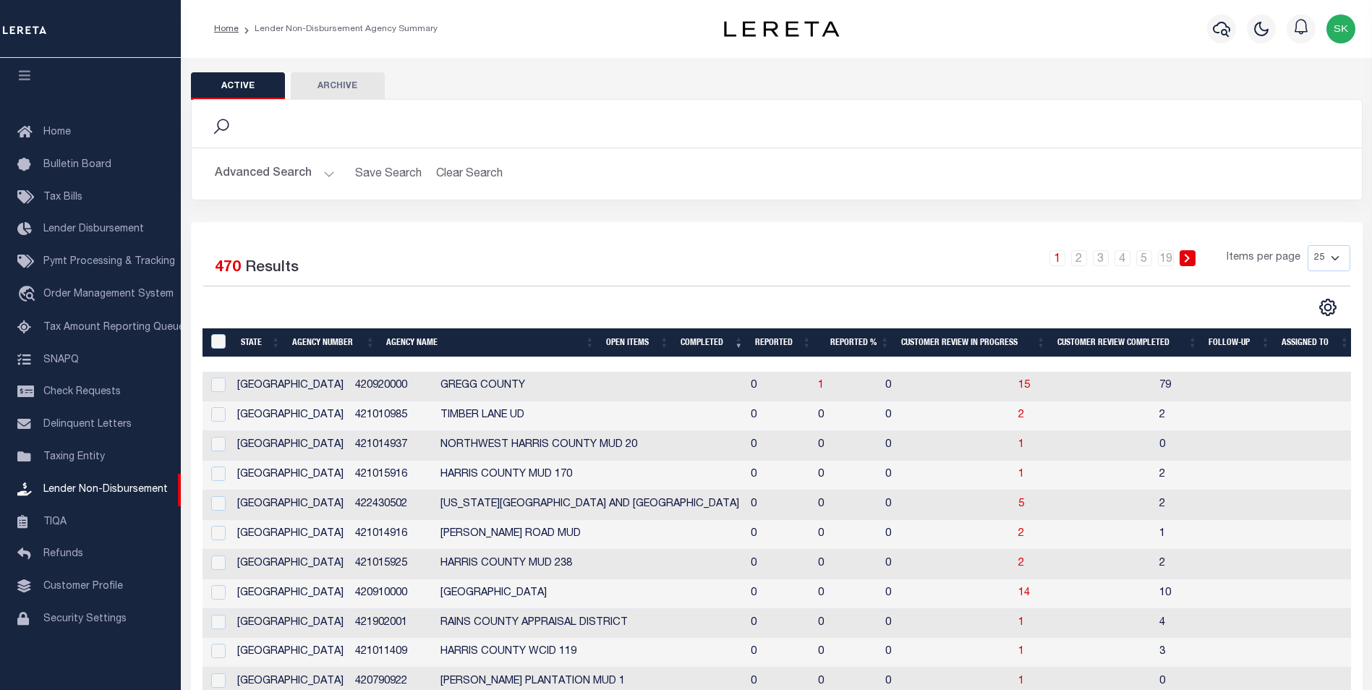
click at [329, 171] on button "Advanced Search" at bounding box center [275, 174] width 120 height 28
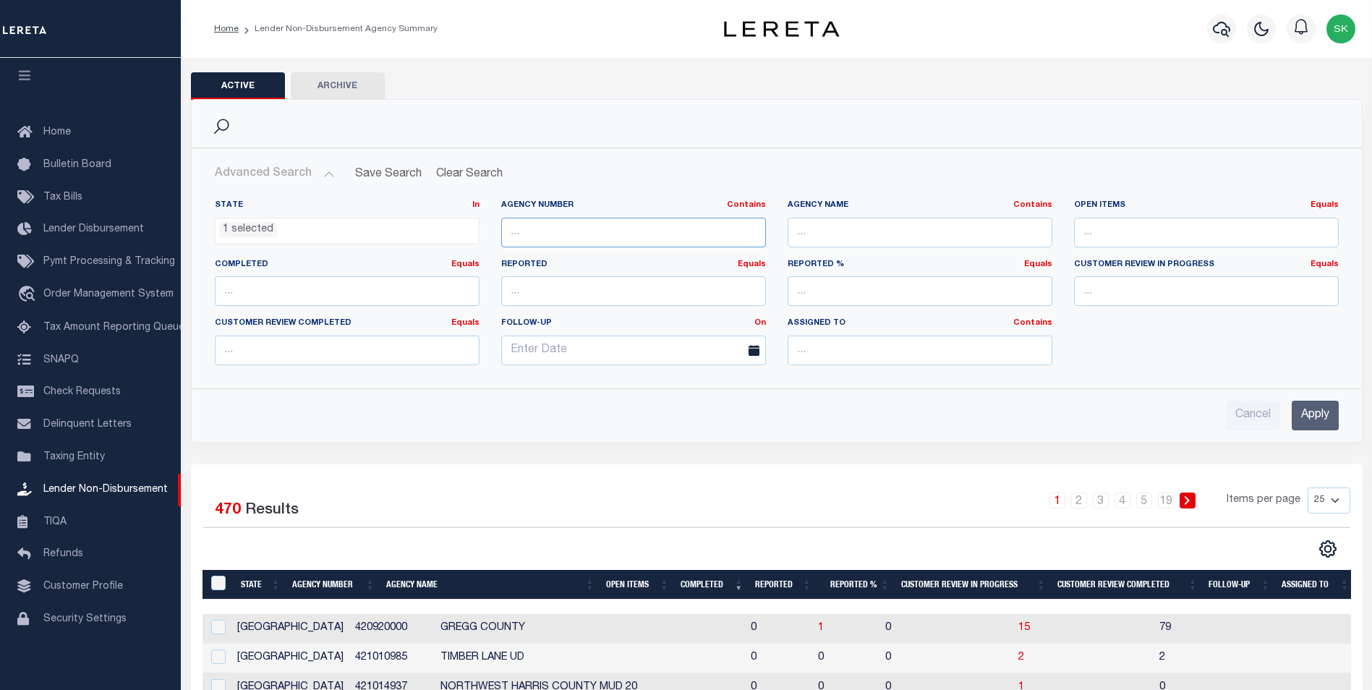
click at [681, 234] on input "text" at bounding box center [633, 233] width 265 height 30
type input "420840604"
click at [1308, 414] on input "Apply" at bounding box center [1315, 416] width 47 height 30
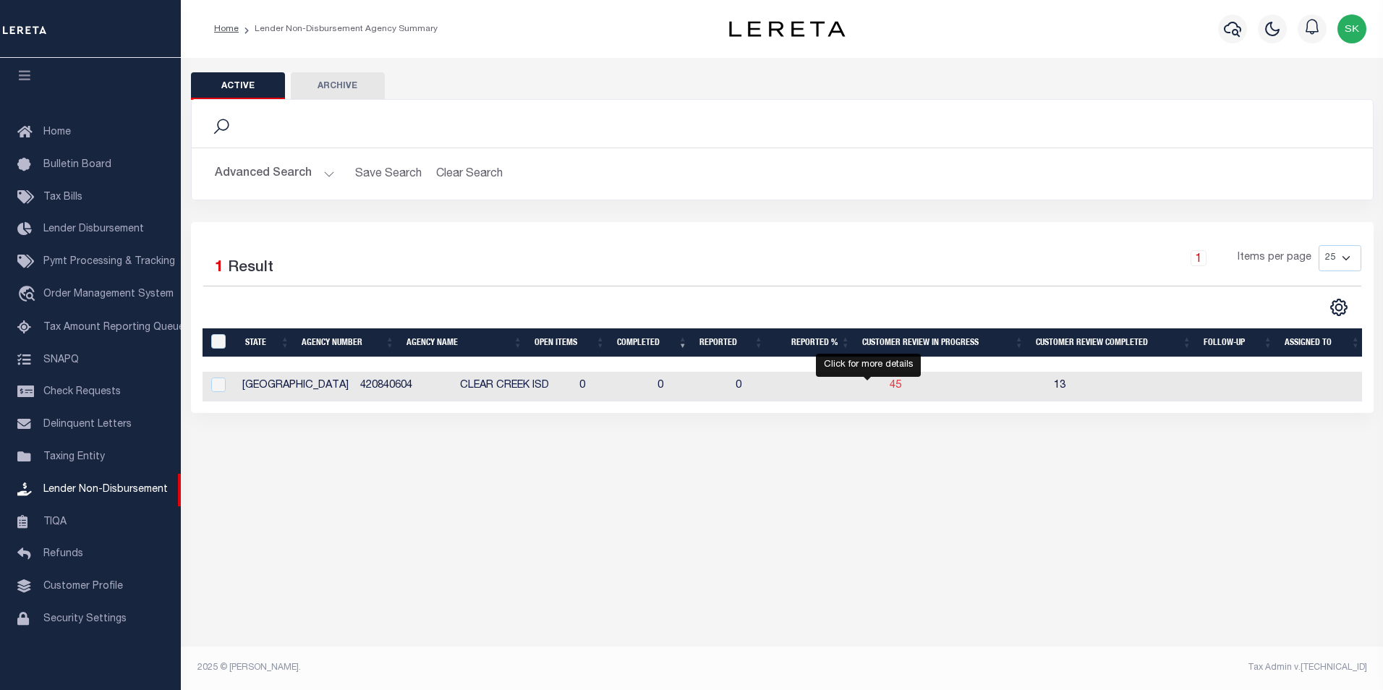
click at [890, 386] on span "45" at bounding box center [896, 385] width 12 height 10
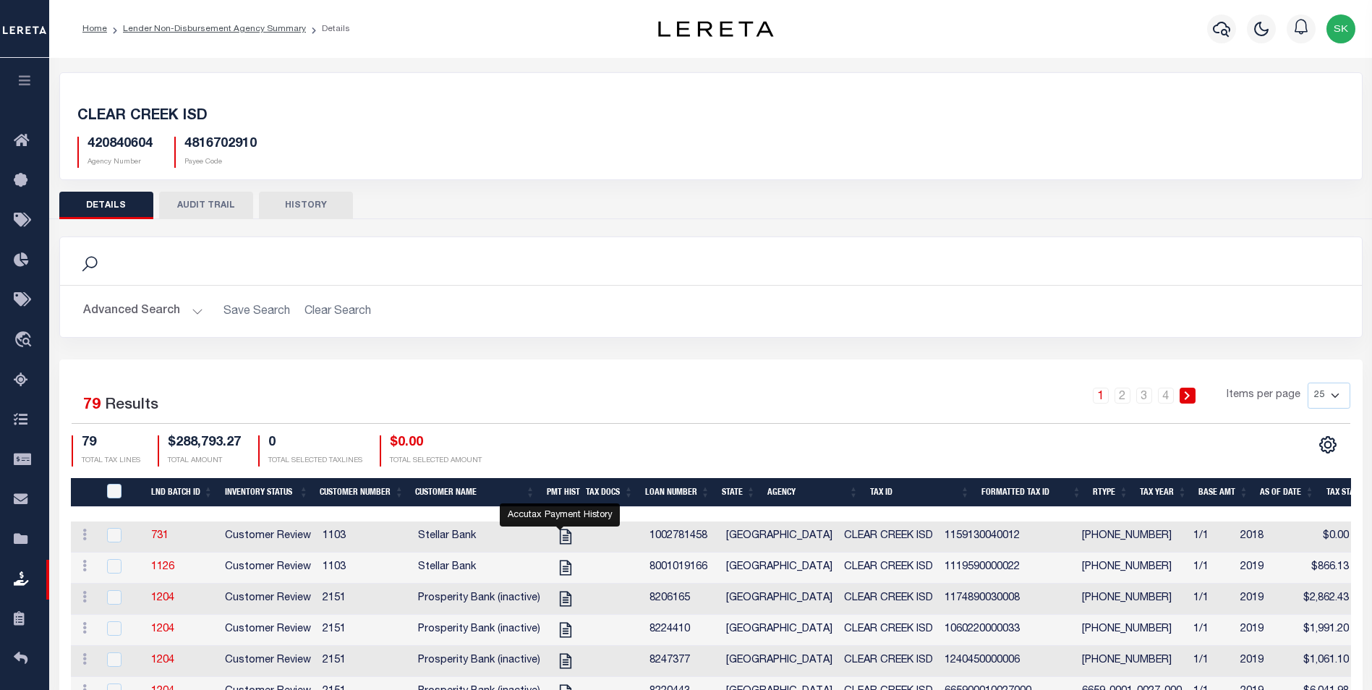
click at [456, 491] on th "Customer Name" at bounding box center [474, 493] width 131 height 30
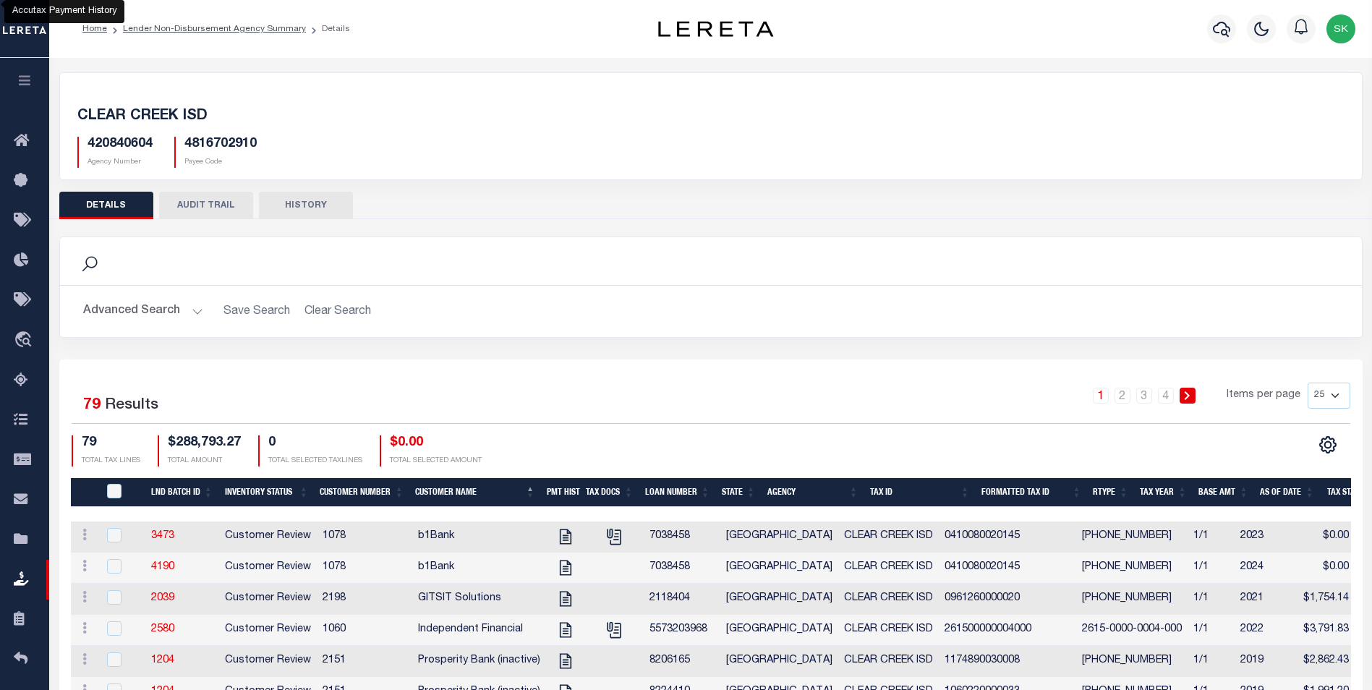
click at [451, 484] on th "Customer Name" at bounding box center [474, 493] width 131 height 30
click at [193, 310] on button "Advanced Search" at bounding box center [143, 311] width 120 height 28
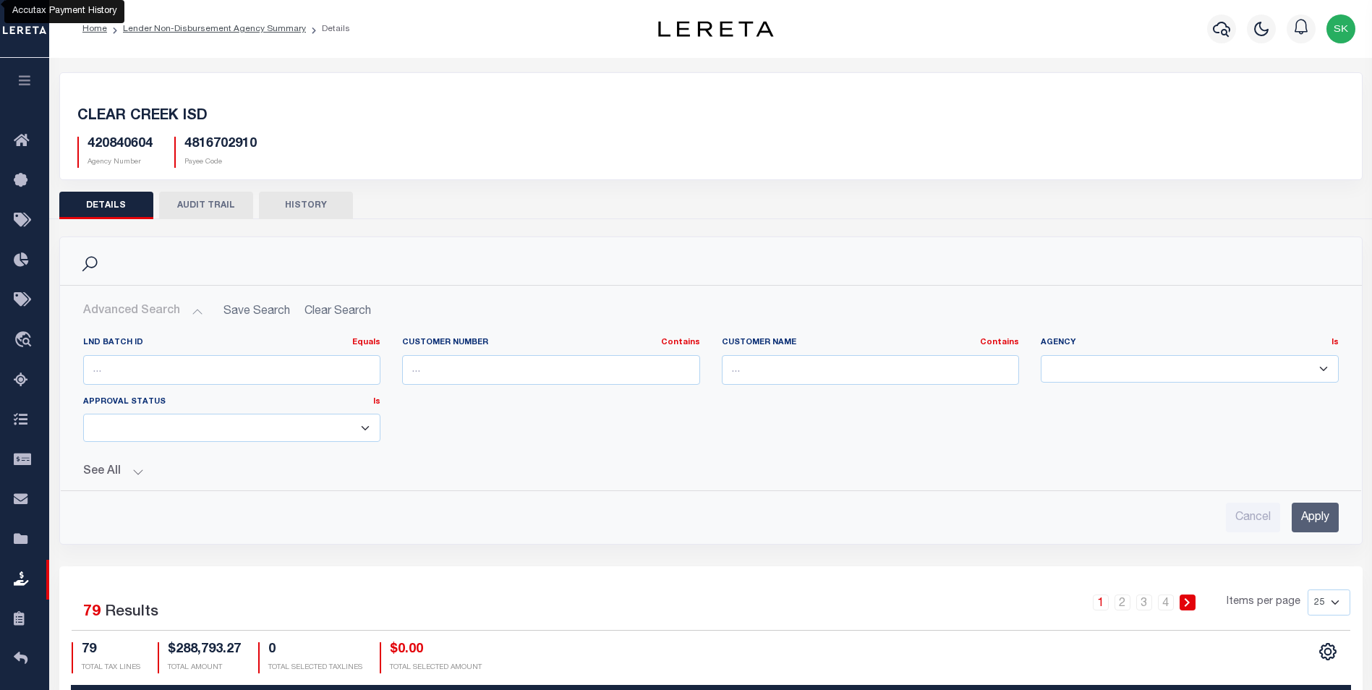
click at [623, 374] on input "text" at bounding box center [551, 370] width 298 height 30
click at [916, 383] on input "text" at bounding box center [871, 370] width 298 height 30
type input "r"
type input "RENOVO"
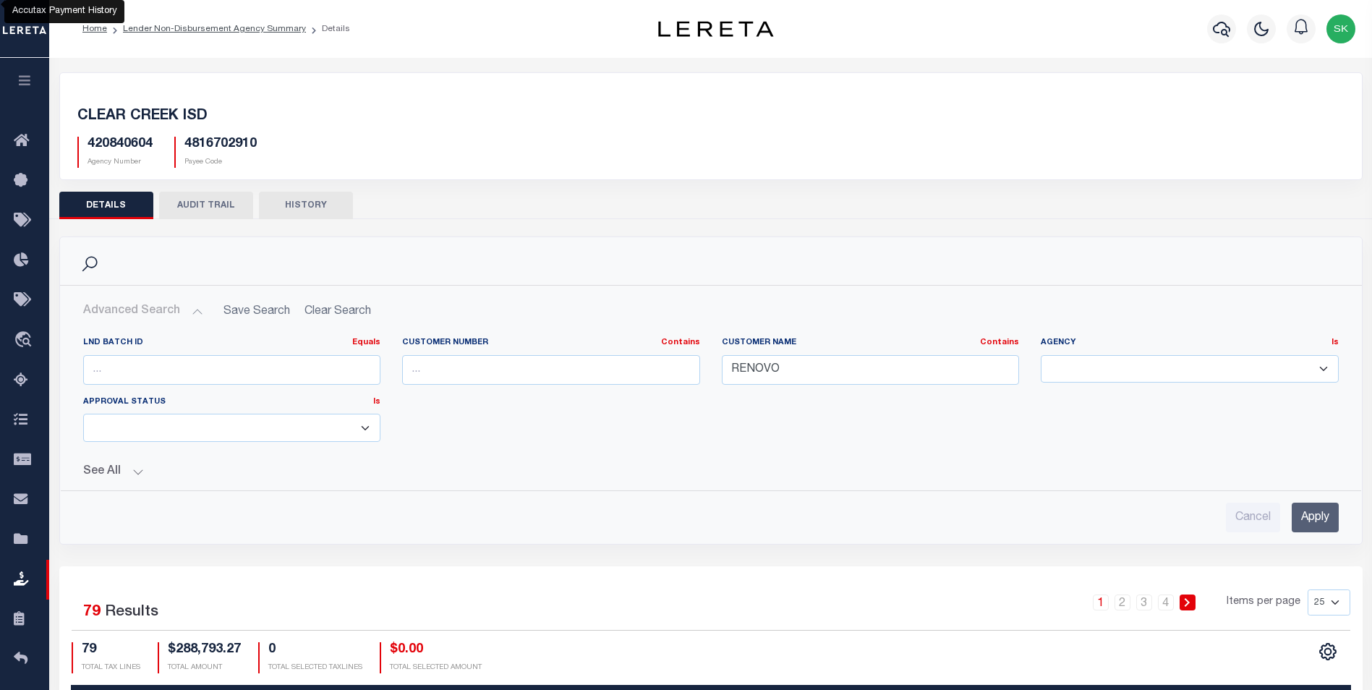
click at [1317, 511] on input "Apply" at bounding box center [1315, 518] width 47 height 30
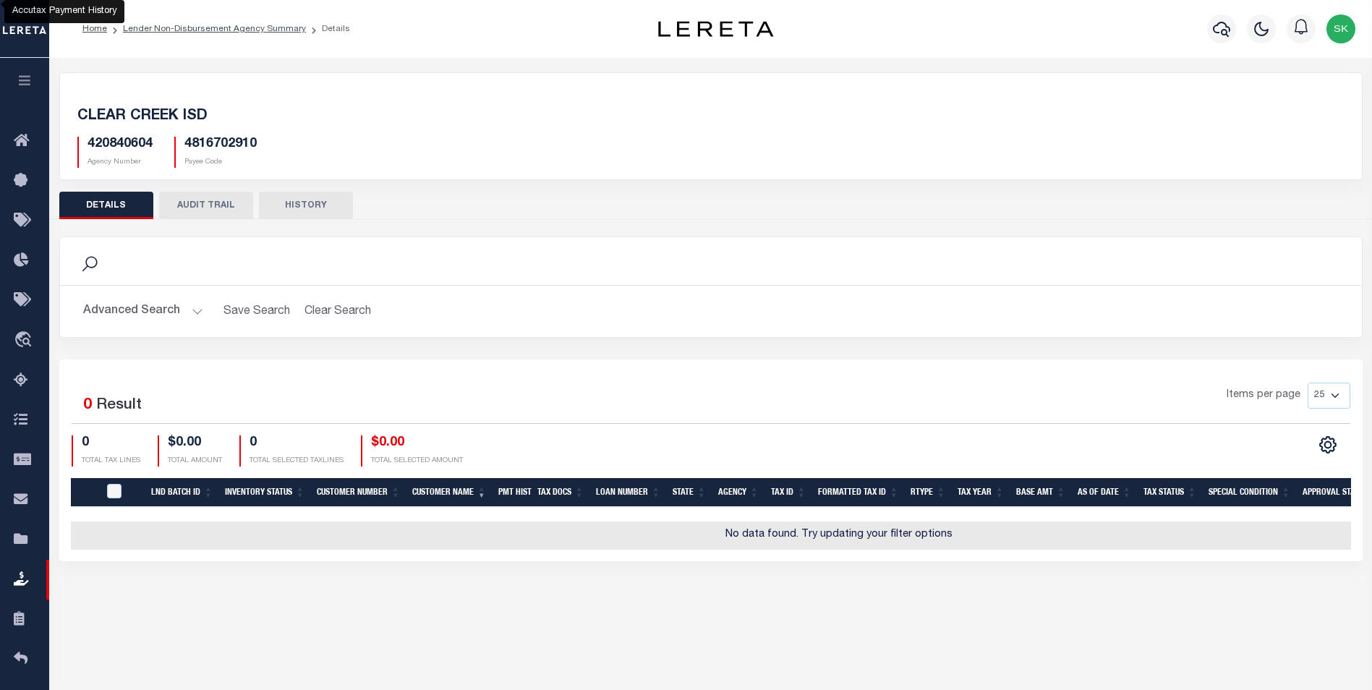
click at [189, 307] on button "Advanced Search" at bounding box center [143, 311] width 120 height 28
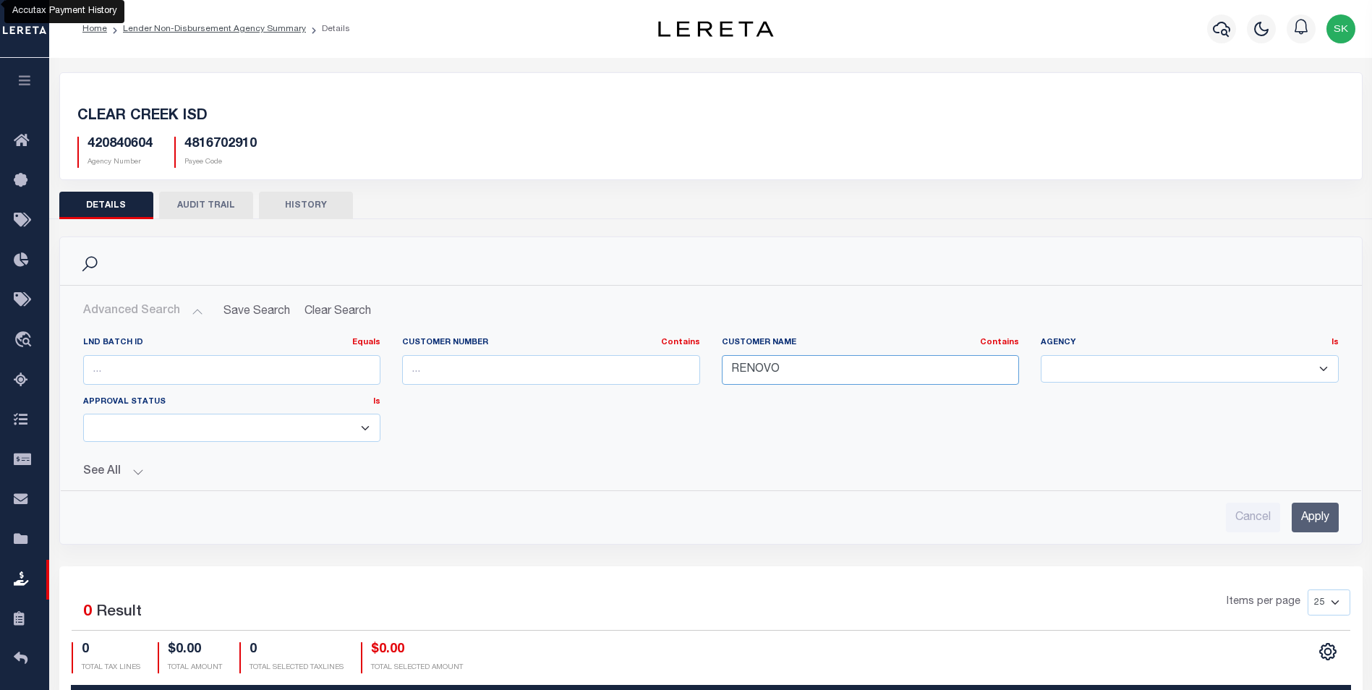
drag, startPoint x: 869, startPoint y: 374, endPoint x: 613, endPoint y: 367, distance: 256.1
click at [618, 369] on div "LND Batch ID Equals Equals Is Not Equal To Is Greater Than Is Less Than Custome…" at bounding box center [710, 395] width 1277 height 116
drag, startPoint x: 1308, startPoint y: 370, endPoint x: 1330, endPoint y: 370, distance: 21.7
click at [1308, 370] on select "(381 AGRMT) Audubon Magnolia Development District (381 AGRMT) Conroe Municipal …" at bounding box center [1190, 369] width 298 height 28
click at [965, 437] on div "LND Batch ID Equals Equals Is Not Equal To Is Greater Than Is Less Than Custome…" at bounding box center [710, 395] width 1277 height 116
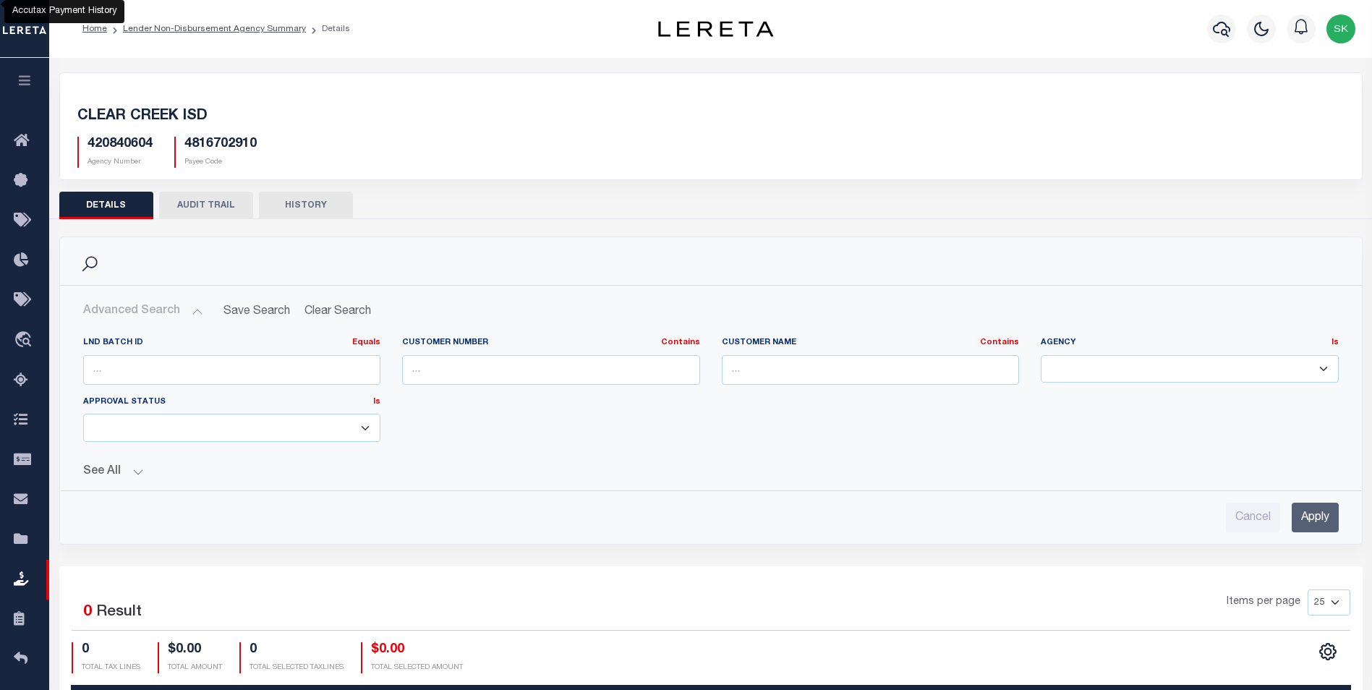
click at [1311, 511] on input "Apply" at bounding box center [1315, 518] width 47 height 30
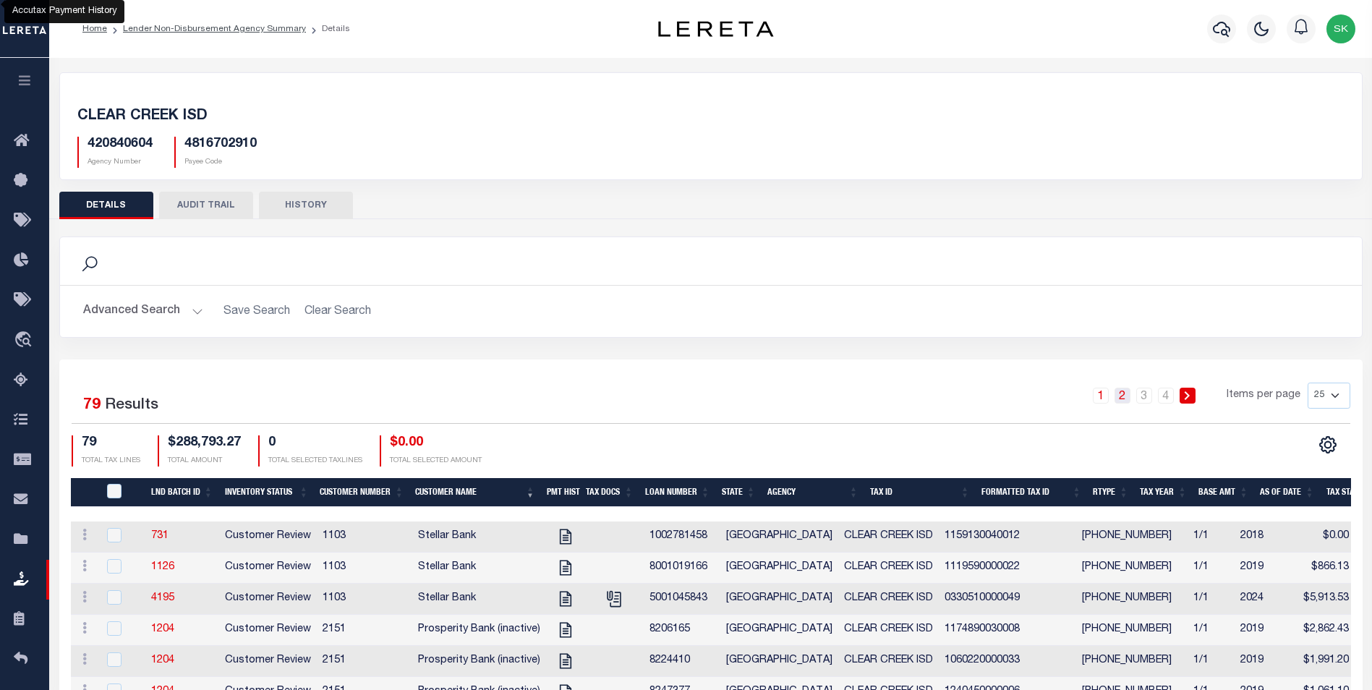
click at [1122, 395] on link "2" at bounding box center [1122, 396] width 16 height 16
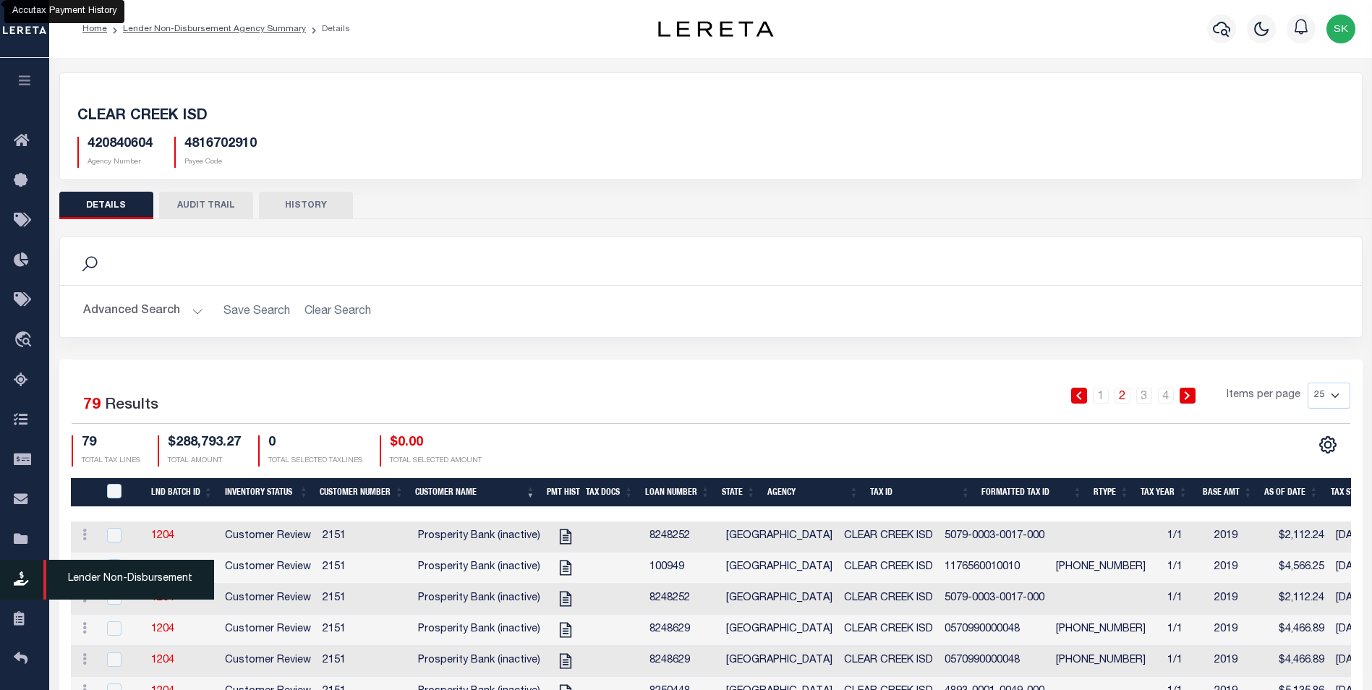
click at [138, 583] on span "Lender Non-Disbursement" at bounding box center [128, 580] width 171 height 40
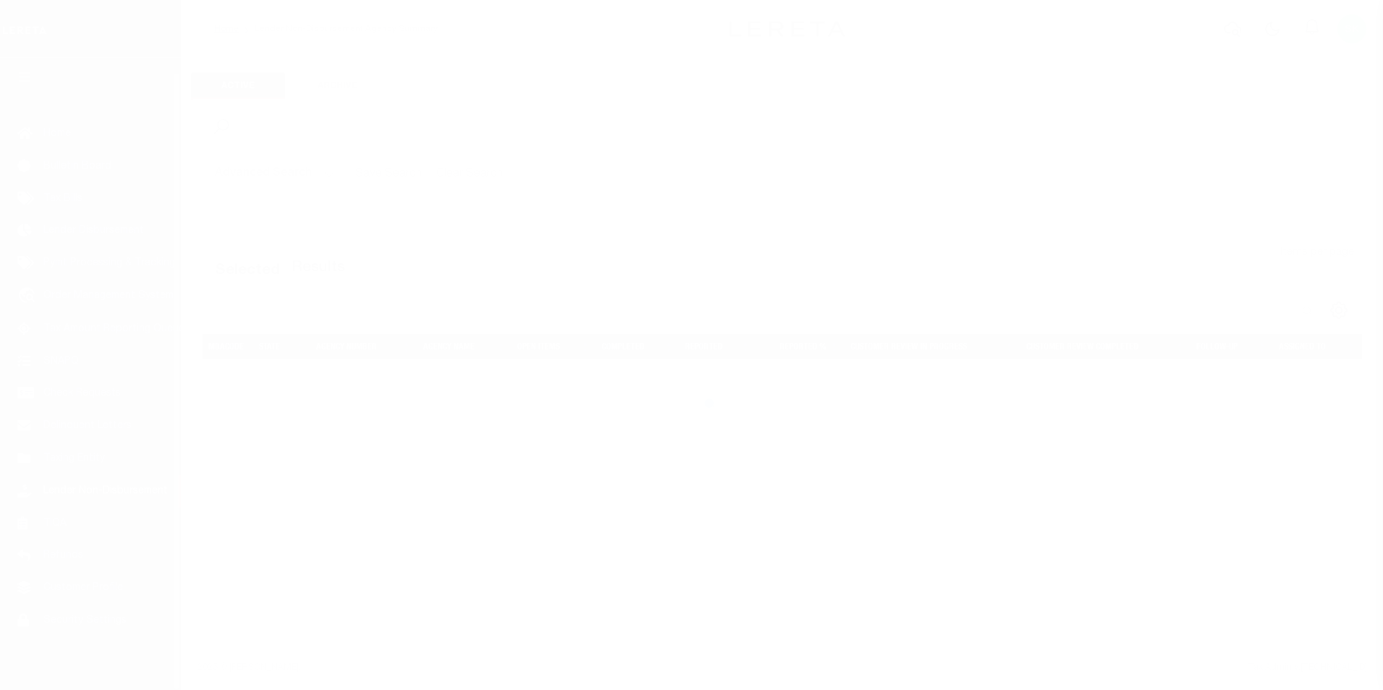
scroll to position [14, 0]
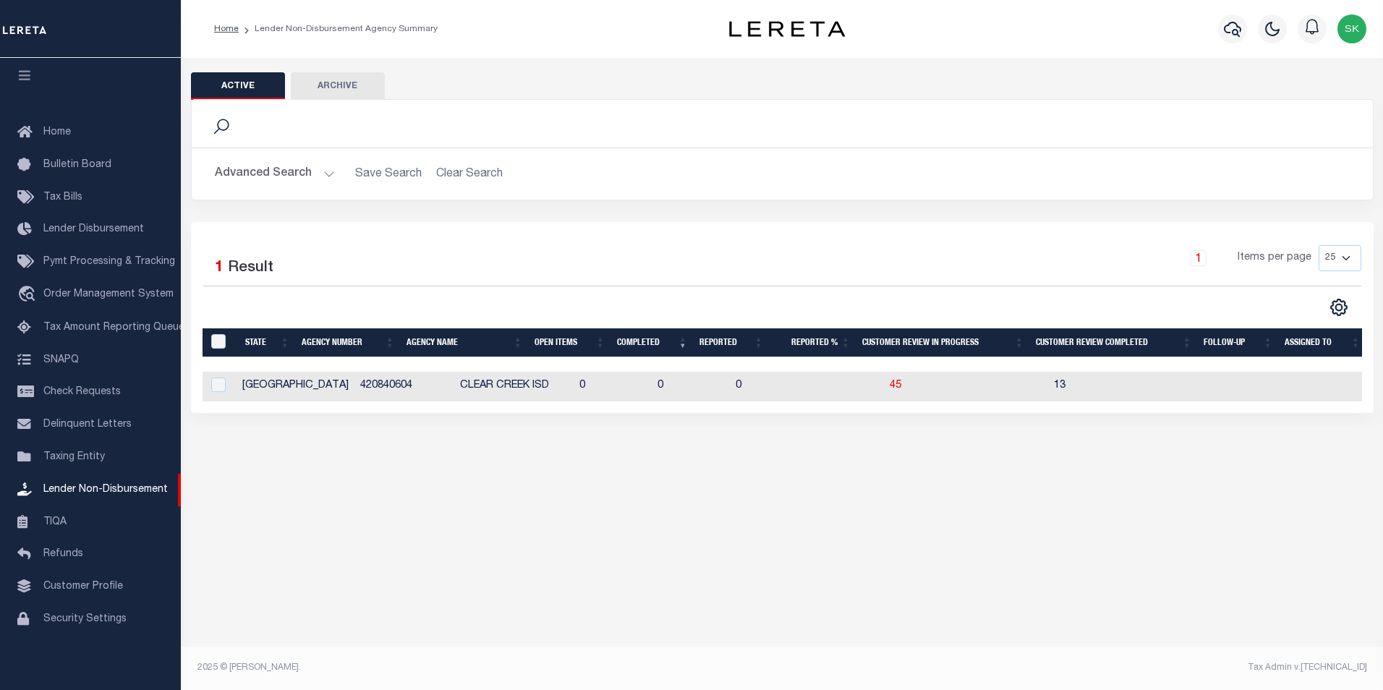
click at [1042, 638] on div "Active Archive Search Advanced Search Save Search Clear Search In In AK AL AR AZ" at bounding box center [782, 368] width 1202 height 621
click at [1099, 602] on div "Active Archive Search Advanced Search Save Search Clear Search In In AK AL AR AZ" at bounding box center [782, 368] width 1202 height 621
drag, startPoint x: 1082, startPoint y: 589, endPoint x: 767, endPoint y: 551, distance: 317.6
click at [743, 562] on div "Active Archive Search Advanced Search Save Search Clear Search In In AK AL AR AZ" at bounding box center [782, 368] width 1202 height 621
click at [810, 515] on div "Active Archive Search Advanced Search Save Search Clear Search In In AK AL AR AZ" at bounding box center [782, 368] width 1202 height 621
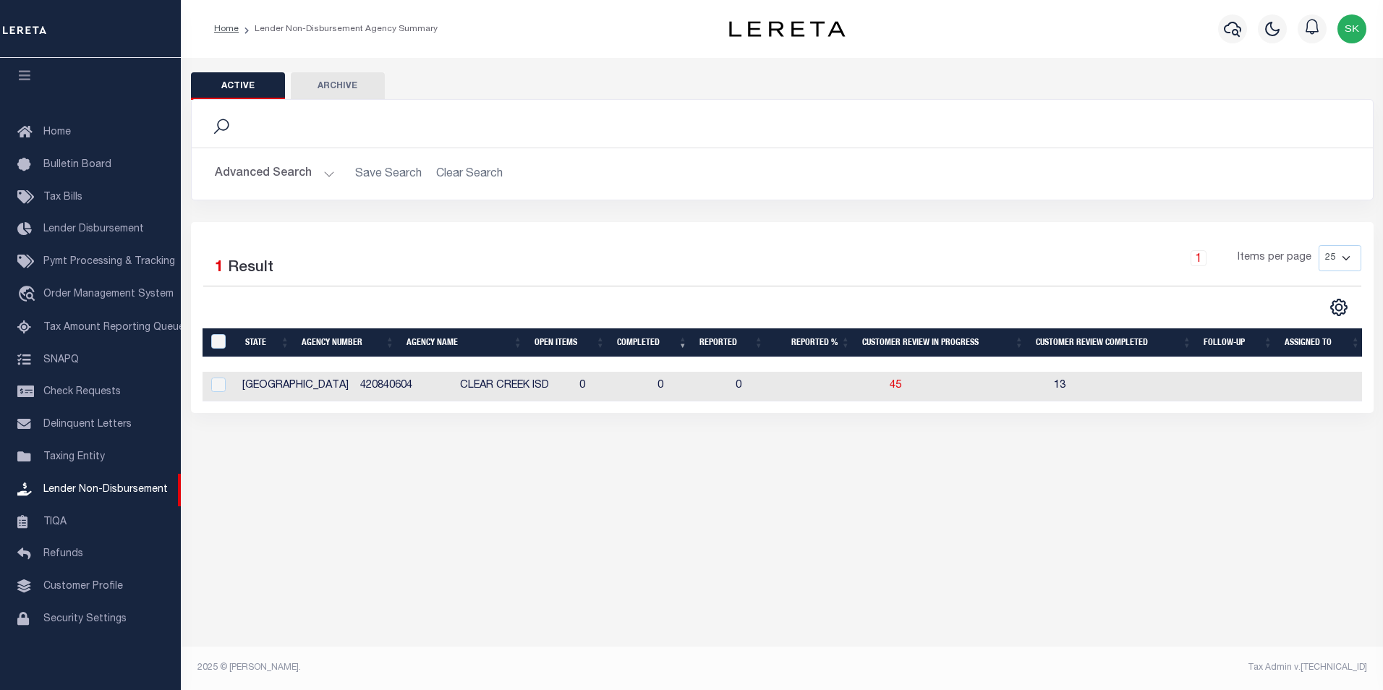
click at [1120, 524] on div "Active Archive Search Advanced Search Save Search Clear Search In In AK AL AR AZ" at bounding box center [782, 368] width 1202 height 621
click at [1167, 517] on div "Active Archive Search Advanced Search Save Search Clear Search In In AK AL AR AZ" at bounding box center [782, 368] width 1202 height 621
click at [1232, 25] on icon "button" at bounding box center [1232, 28] width 17 height 17
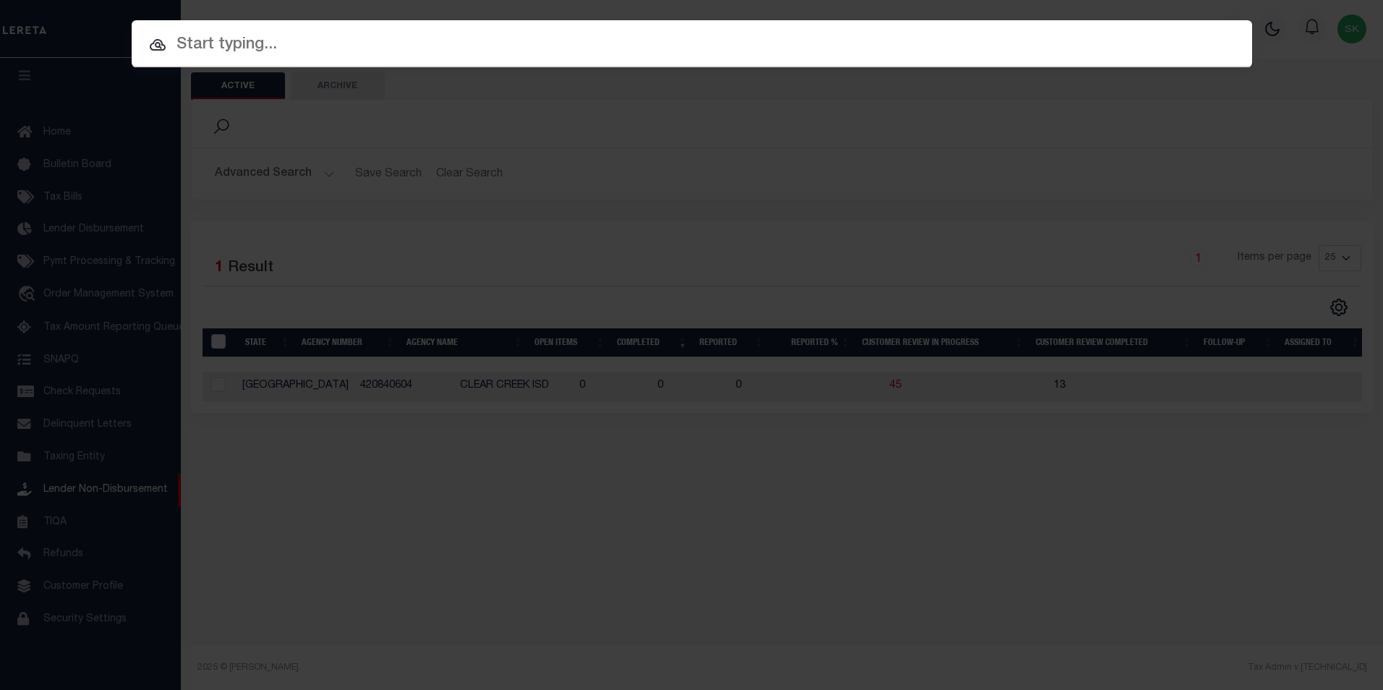
click at [357, 49] on input "text" at bounding box center [692, 45] width 1120 height 25
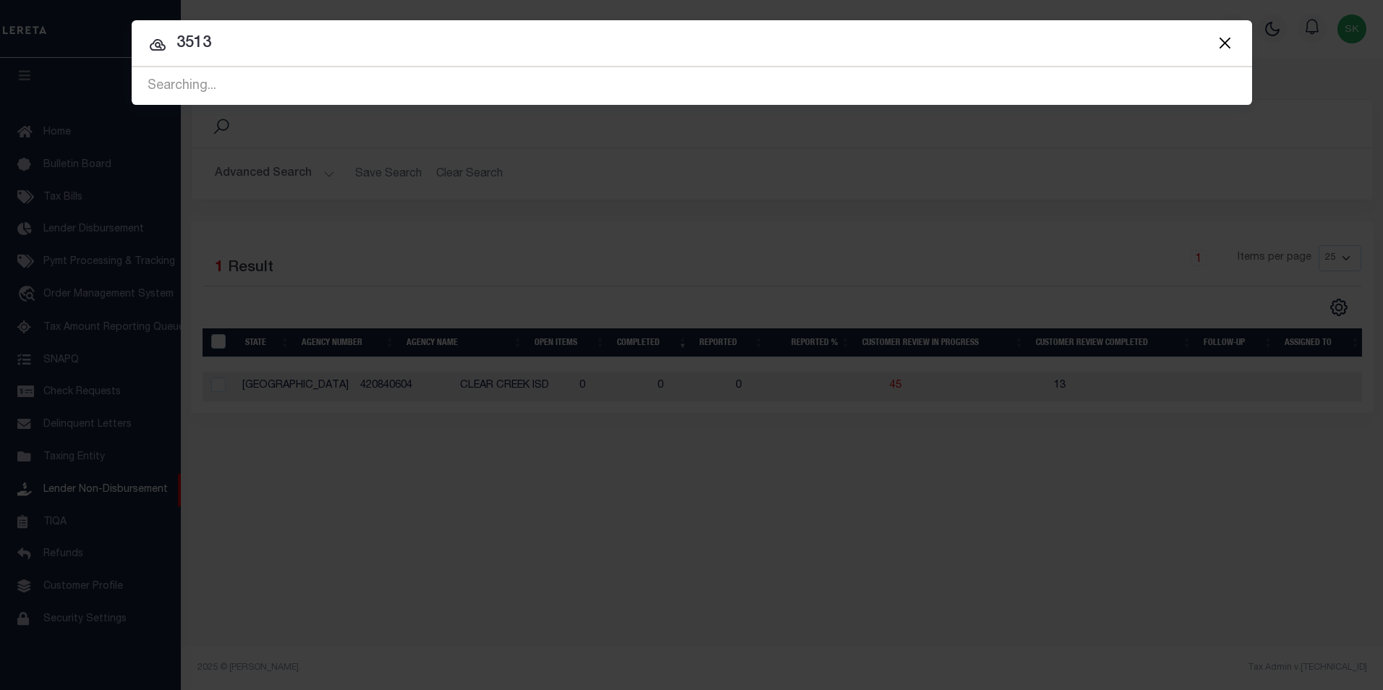
type input "3513"
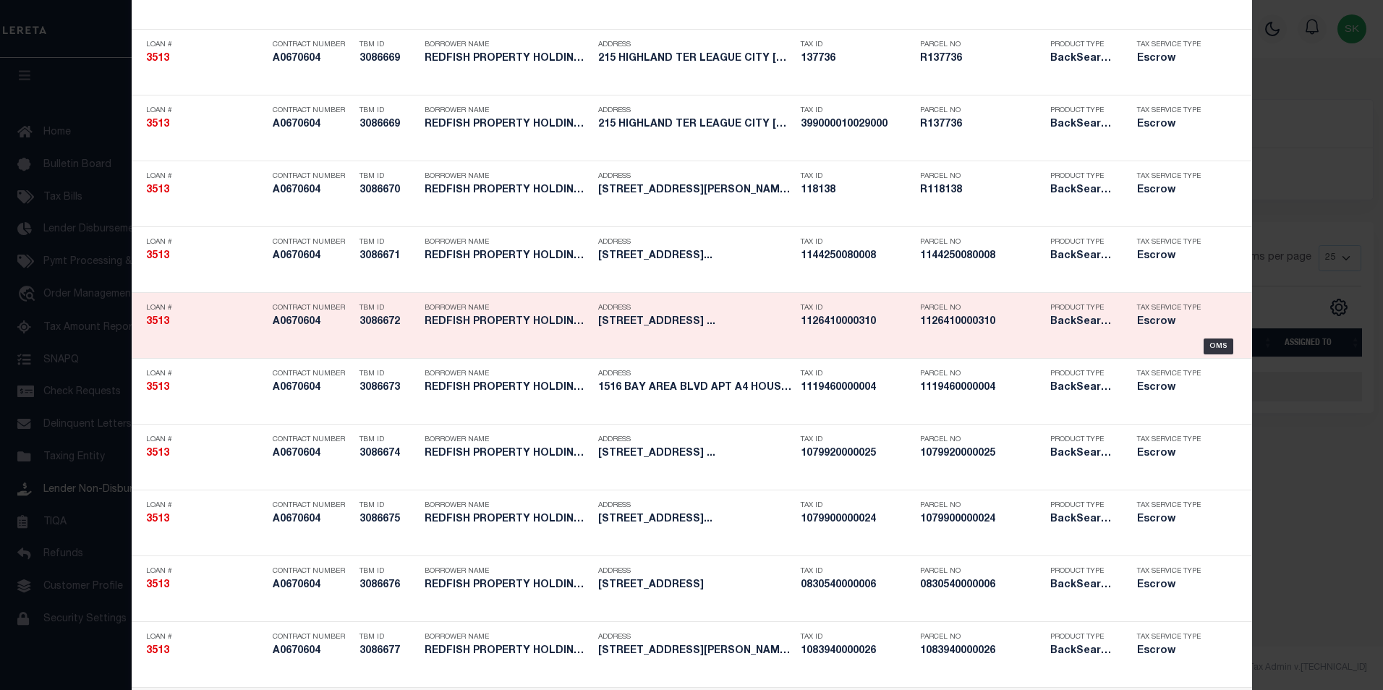
scroll to position [434, 0]
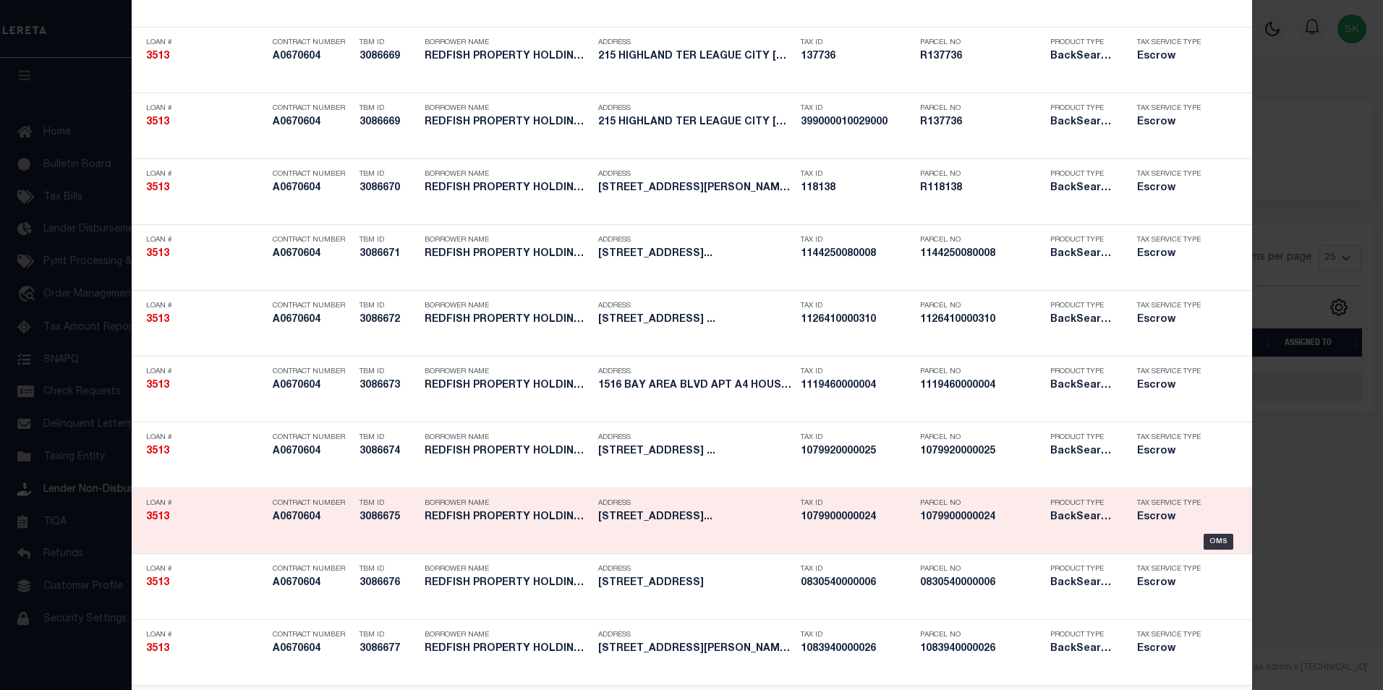
click at [241, 513] on h5 "3513" at bounding box center [205, 517] width 119 height 12
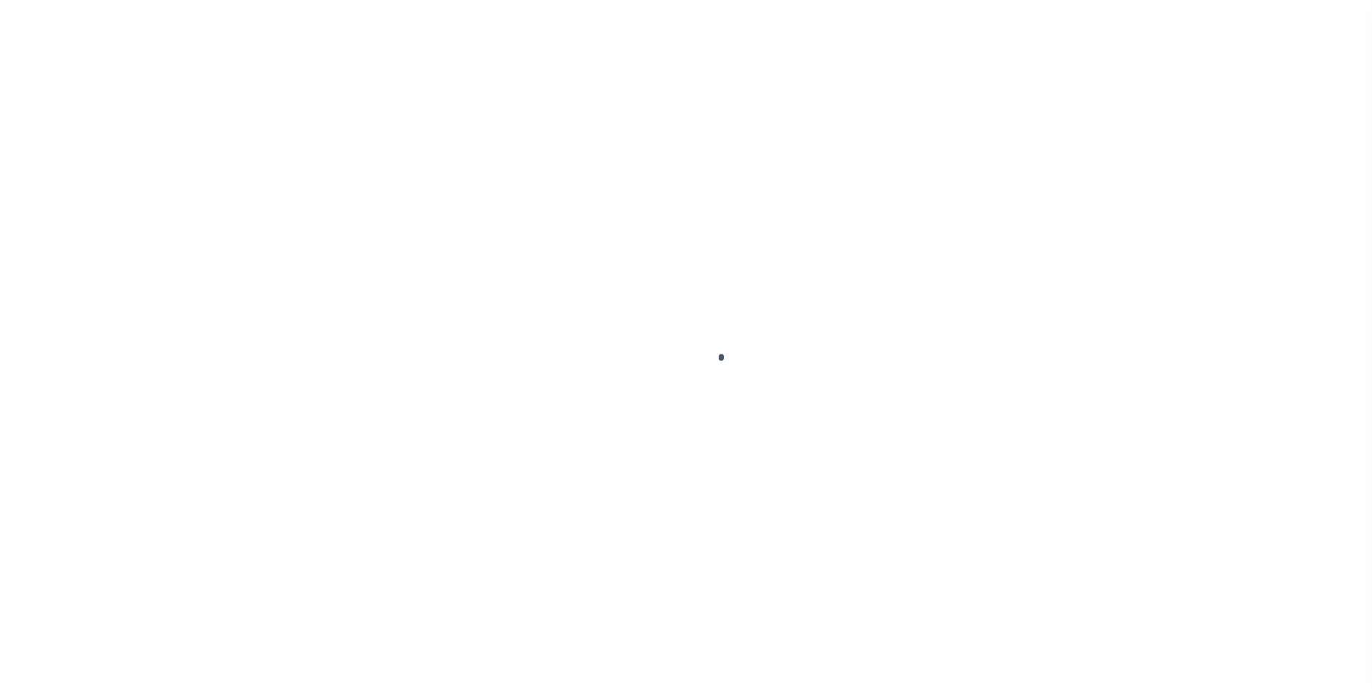
type input "3513"
type input "REDFISH PROPERTY HOLDINGS LLC"
select select
type input "[STREET_ADDRESS]"
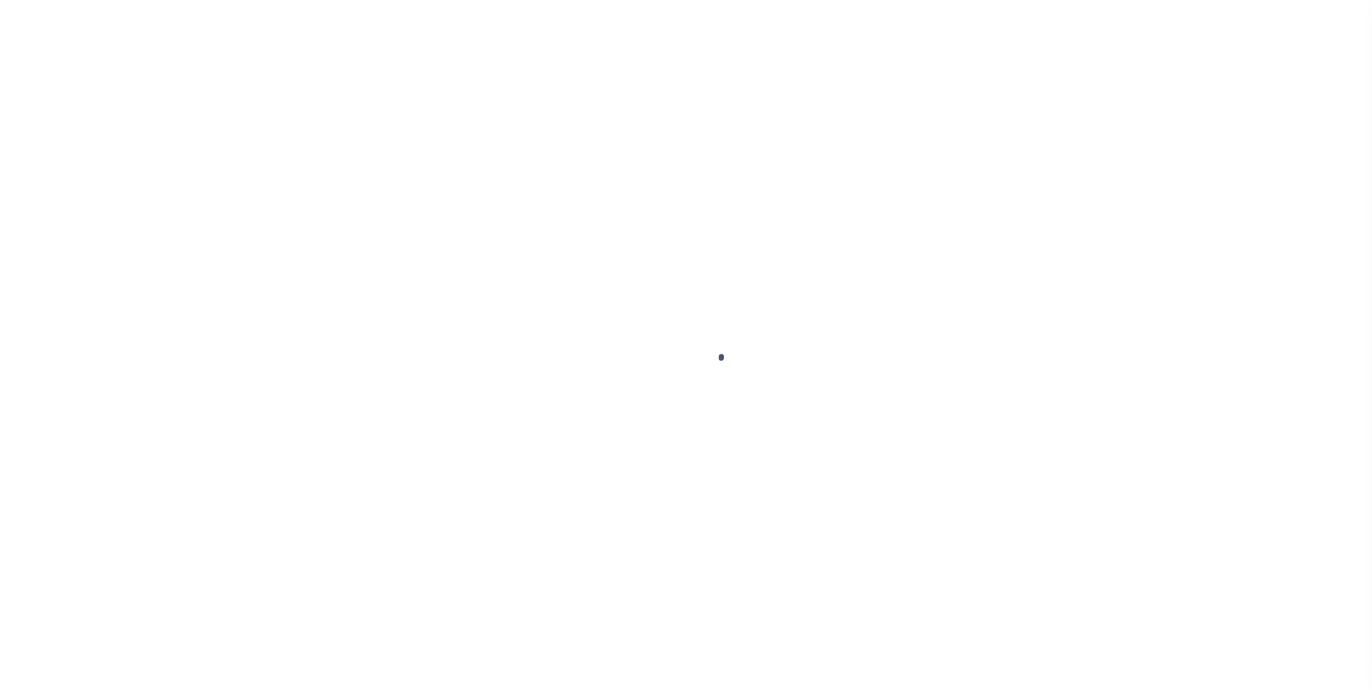
type input "Encino CA 91436"
select select
select select "Escrow"
select select "25066"
type input "3702 Glen Meade Drive"
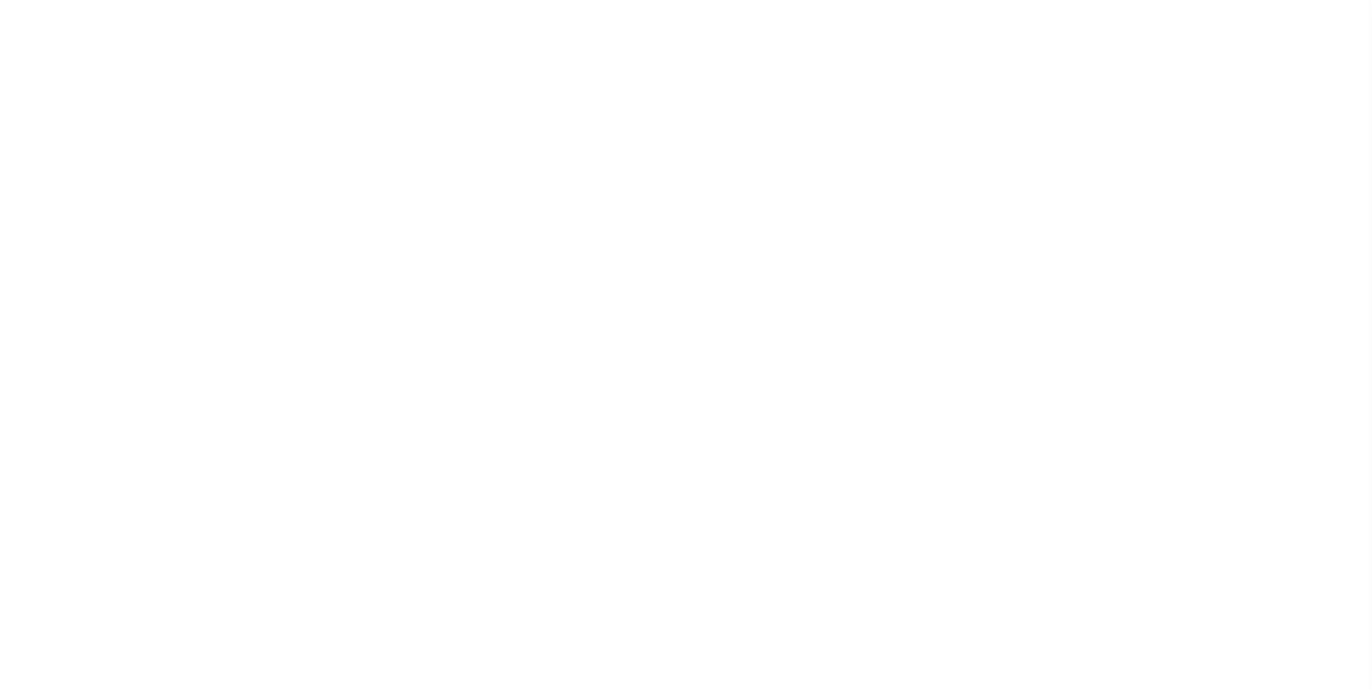
type input "107-990-000-0024"
select select
type input "Houston TX 77059"
type input "a0k2L00001Q9PBi"
type input "[GEOGRAPHIC_DATA]"
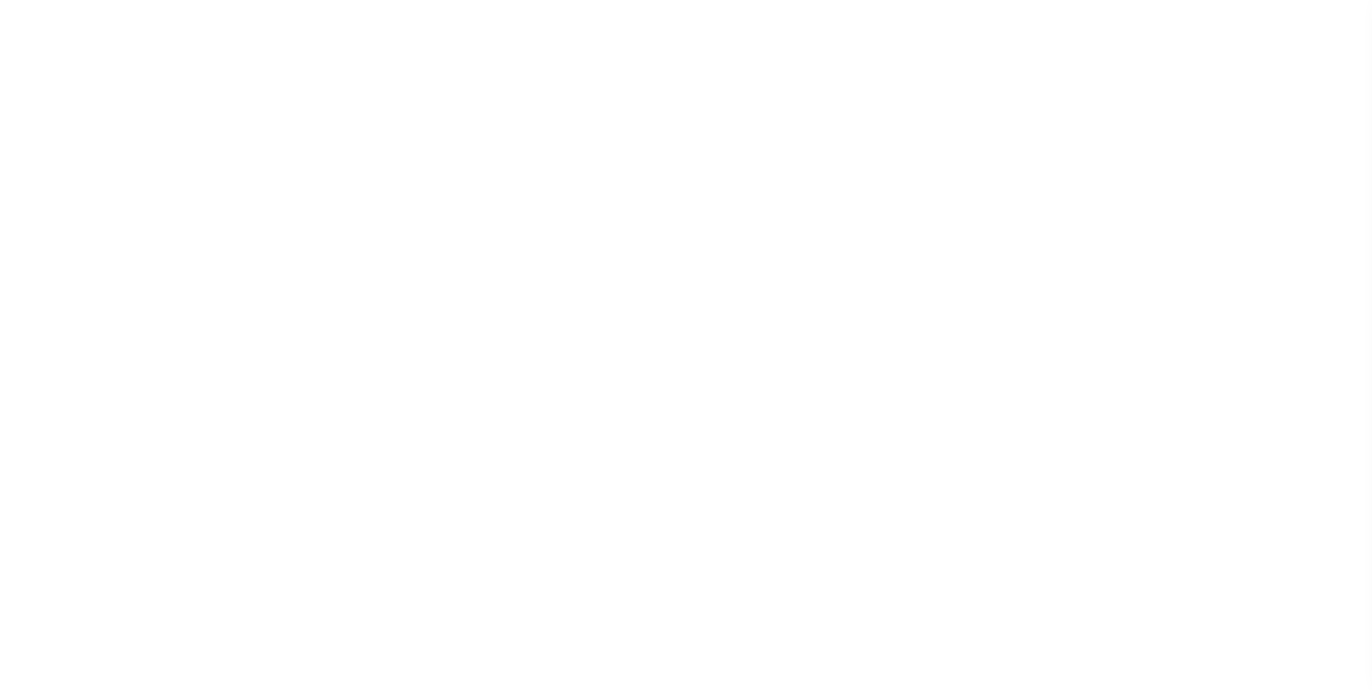
type textarea "Situs change per client audit"
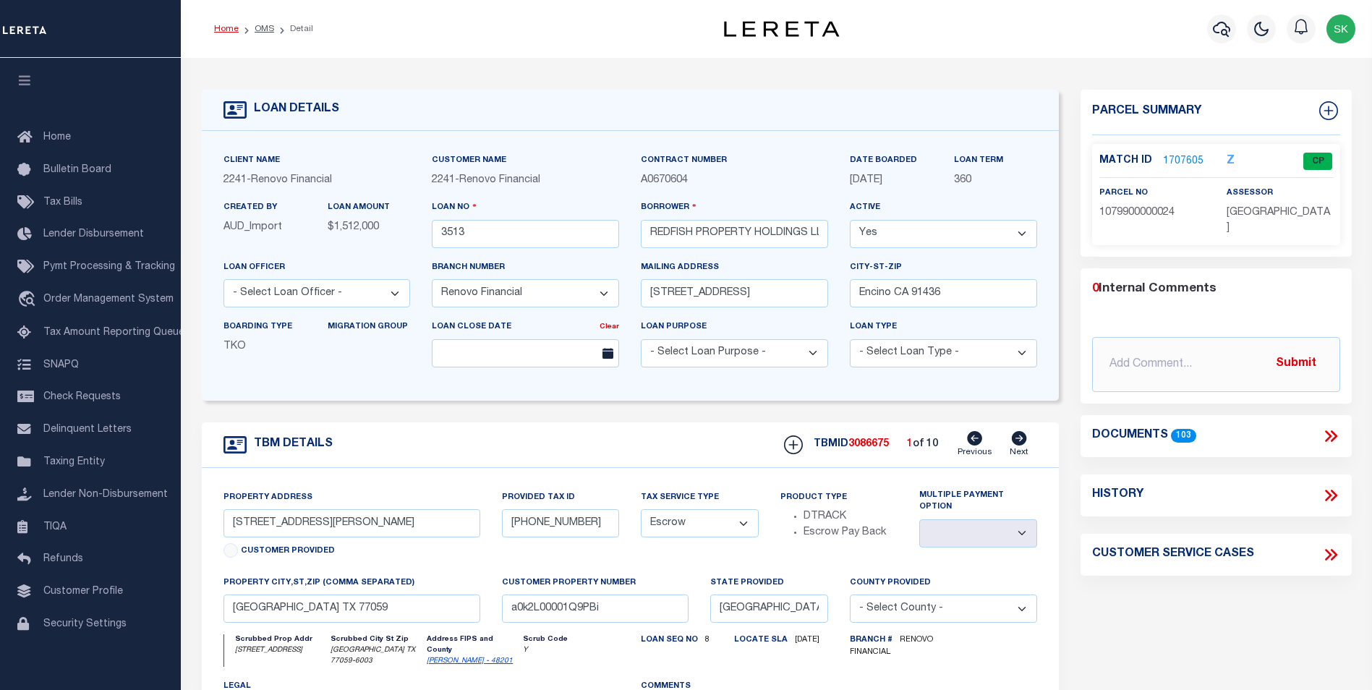
click at [226, 27] on link "Home" at bounding box center [226, 29] width 25 height 9
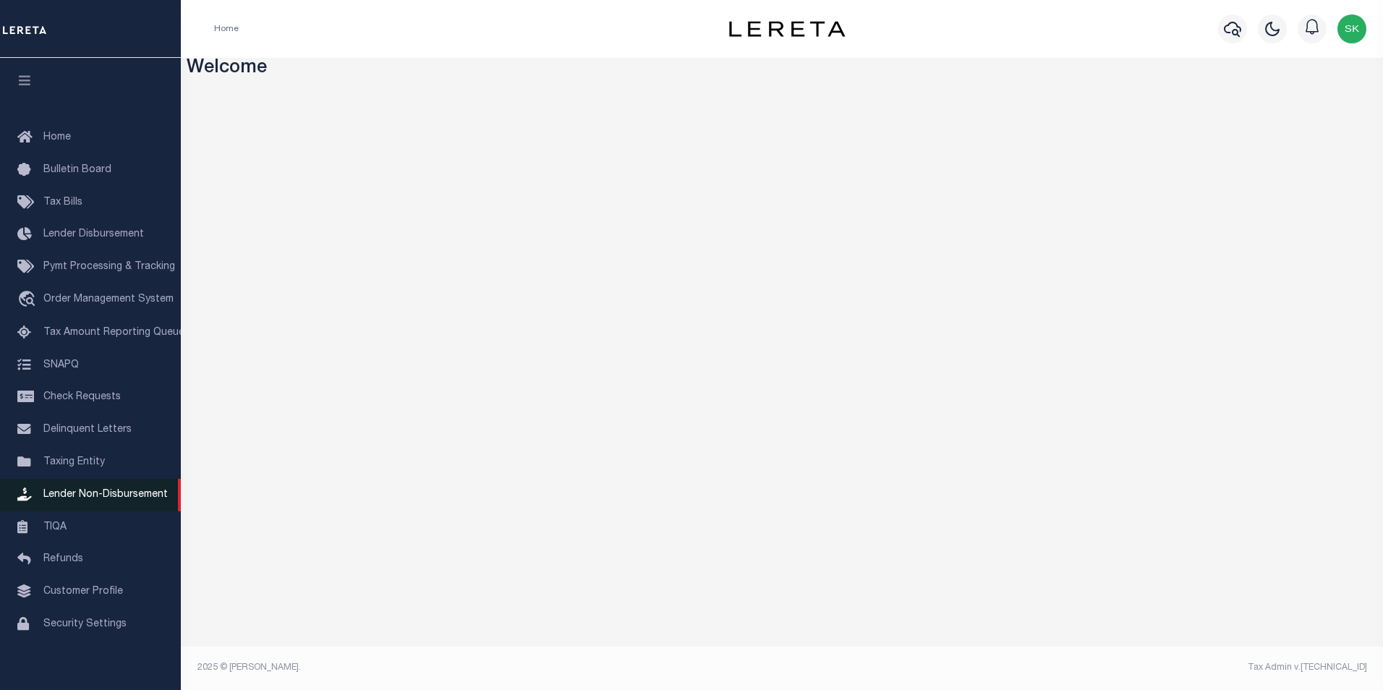
click at [124, 498] on span "Lender Non-Disbursement" at bounding box center [105, 495] width 124 height 10
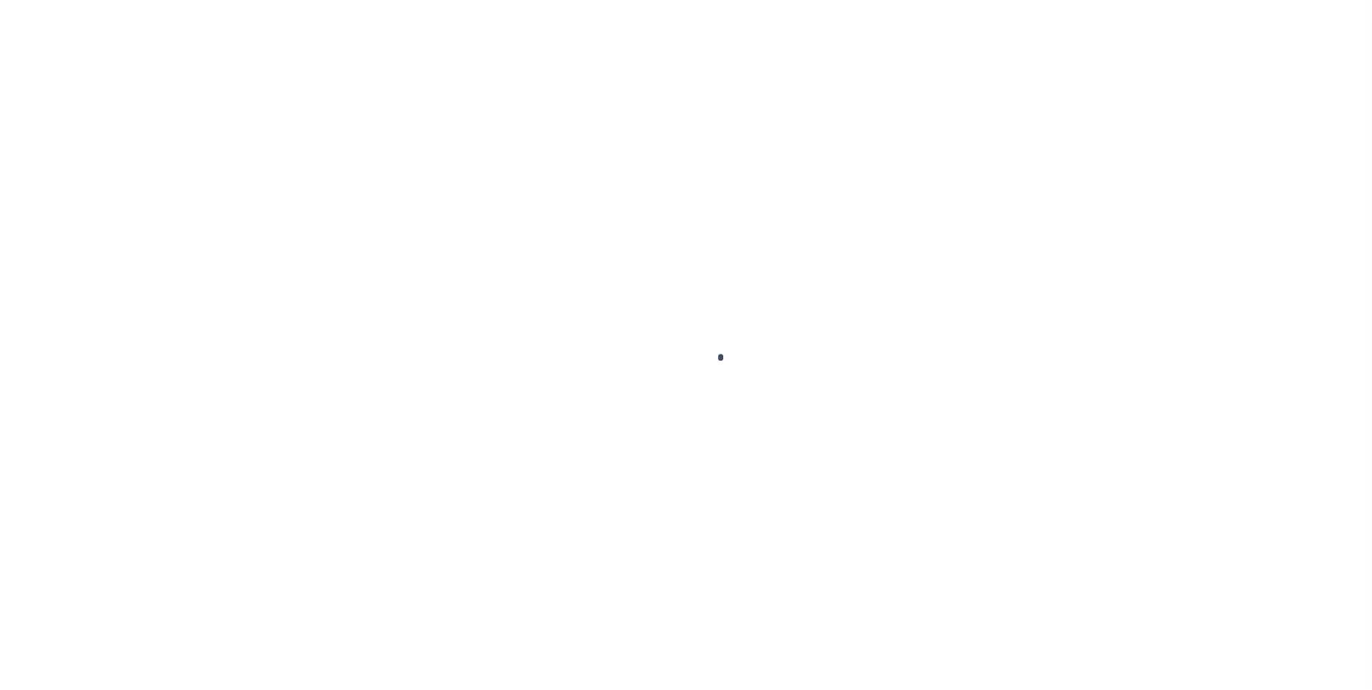
scroll to position [14, 0]
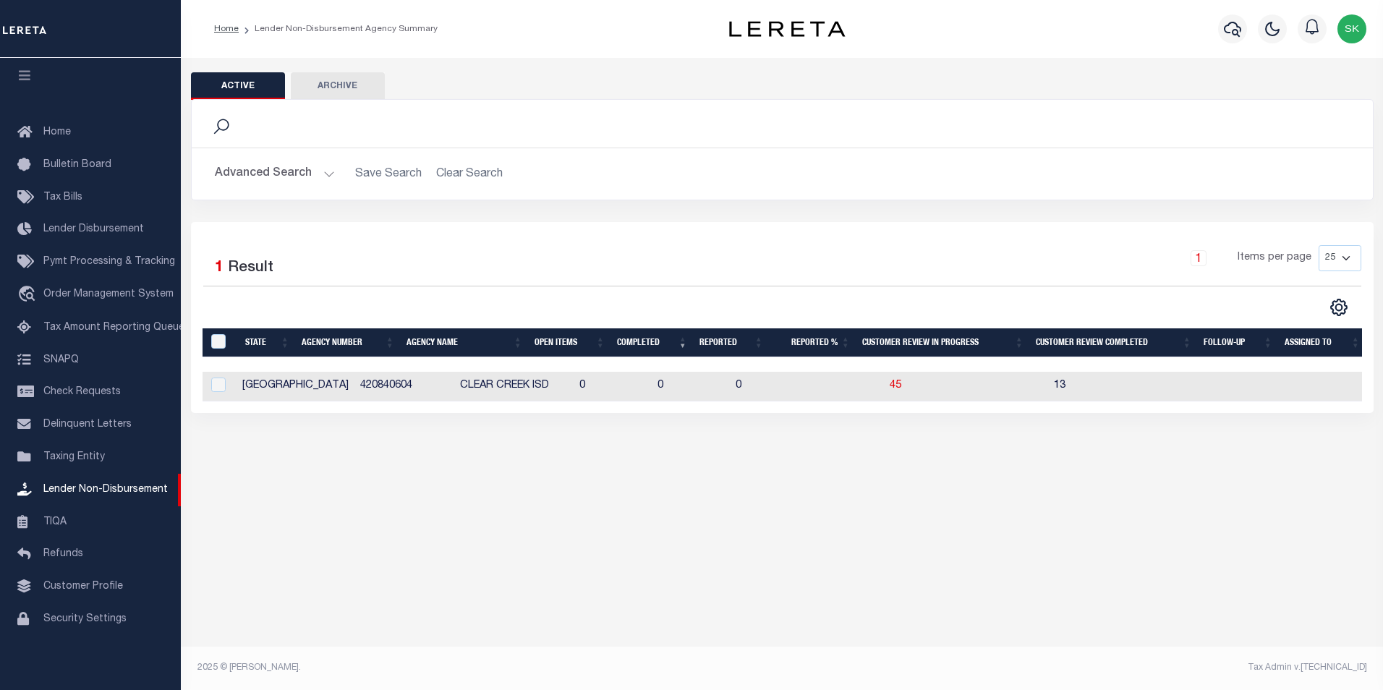
click at [329, 174] on button "Advanced Search" at bounding box center [275, 174] width 120 height 28
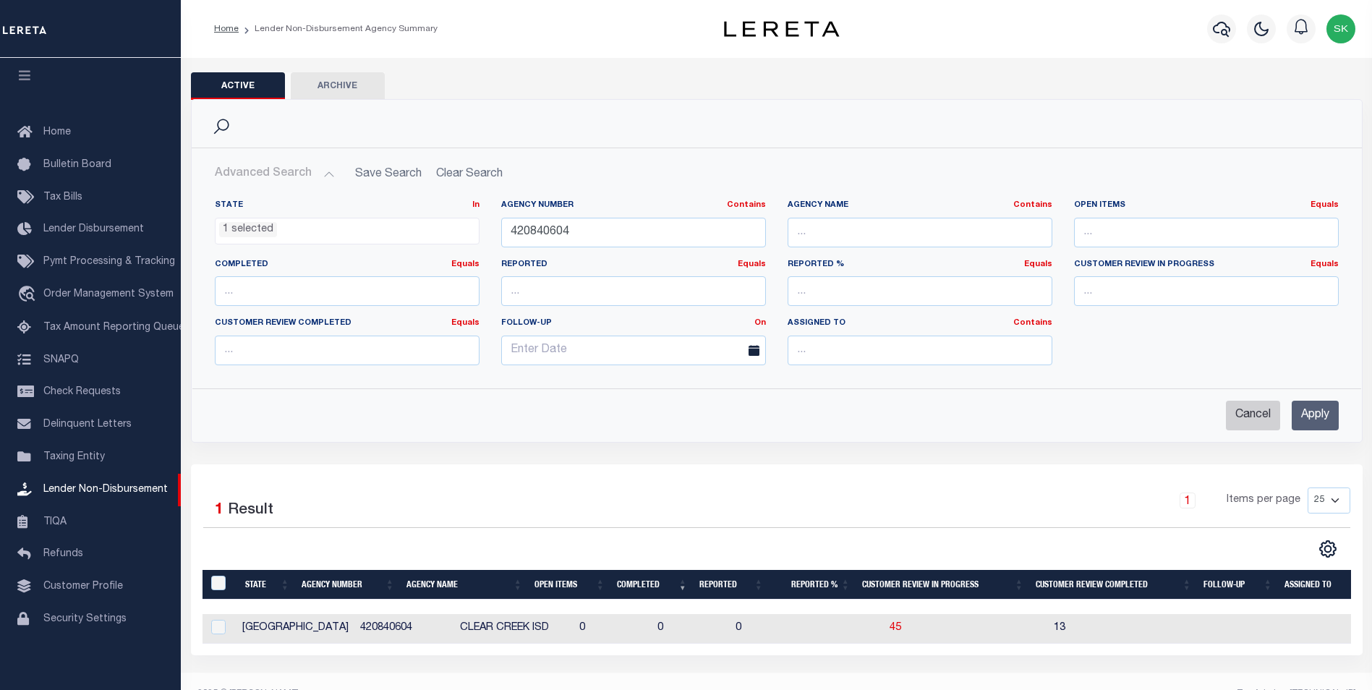
click at [1244, 412] on input "Cancel" at bounding box center [1253, 416] width 54 height 30
checkbox input "true"
select select
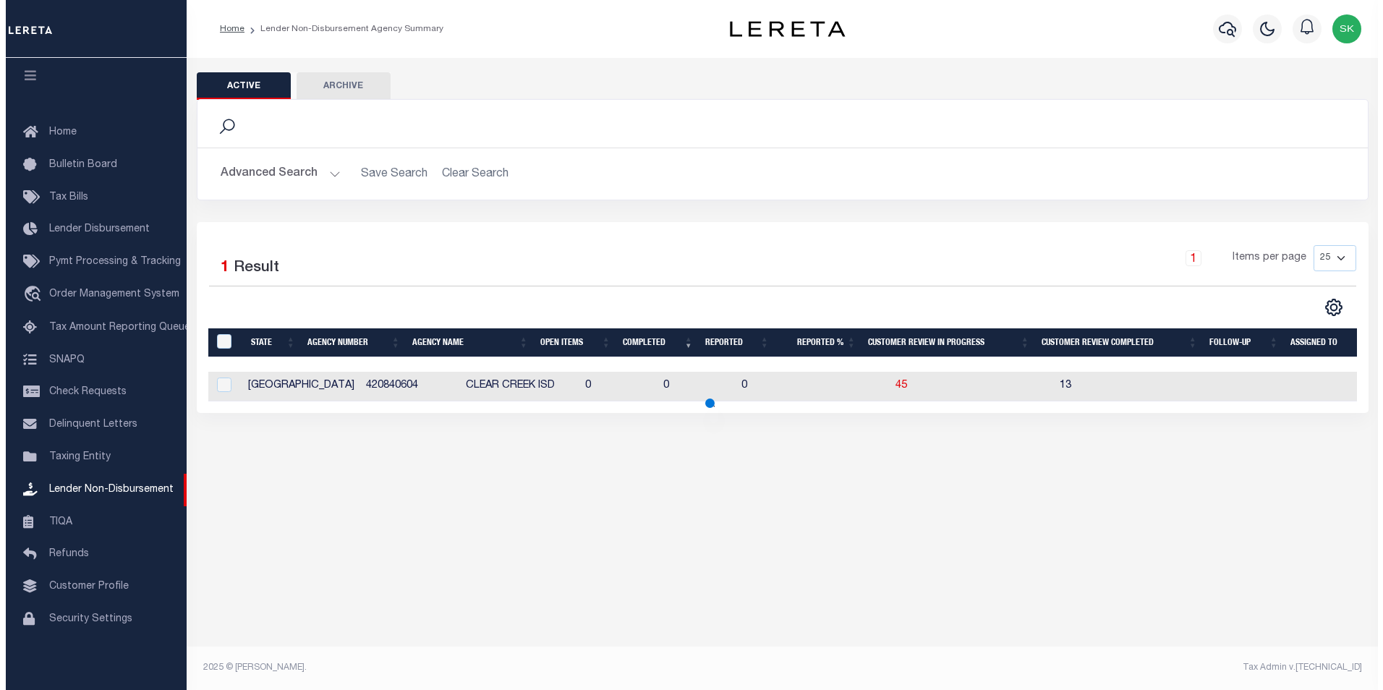
scroll to position [586, 0]
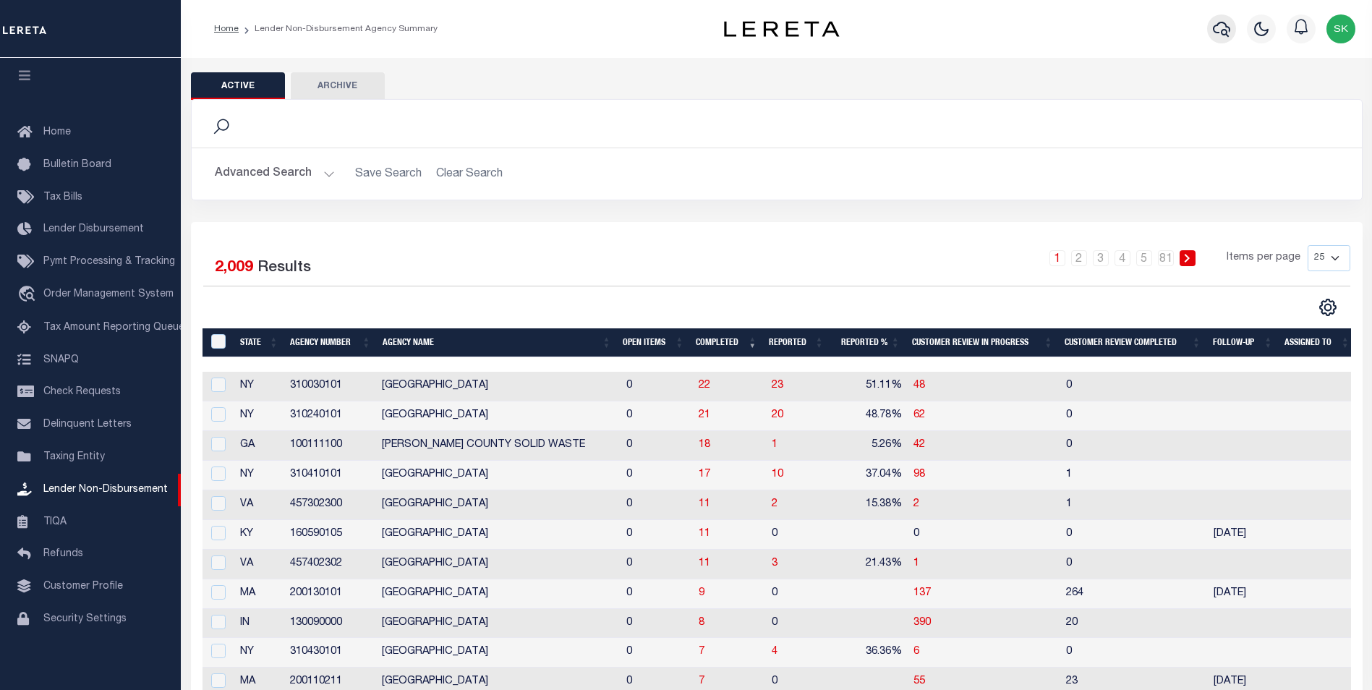
click at [1219, 27] on icon "button" at bounding box center [1221, 28] width 17 height 17
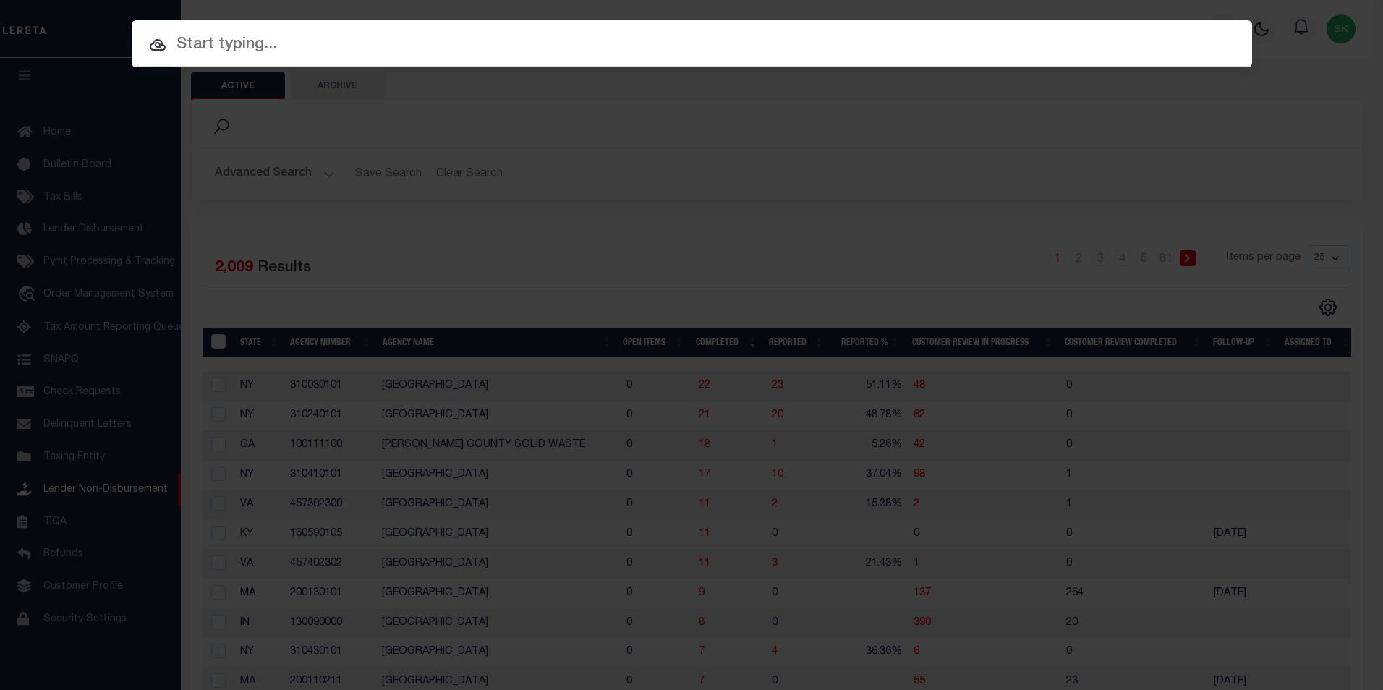
drag, startPoint x: 231, startPoint y: 44, endPoint x: 304, endPoint y: 43, distance: 73.8
click at [231, 44] on input "text" at bounding box center [692, 45] width 1120 height 25
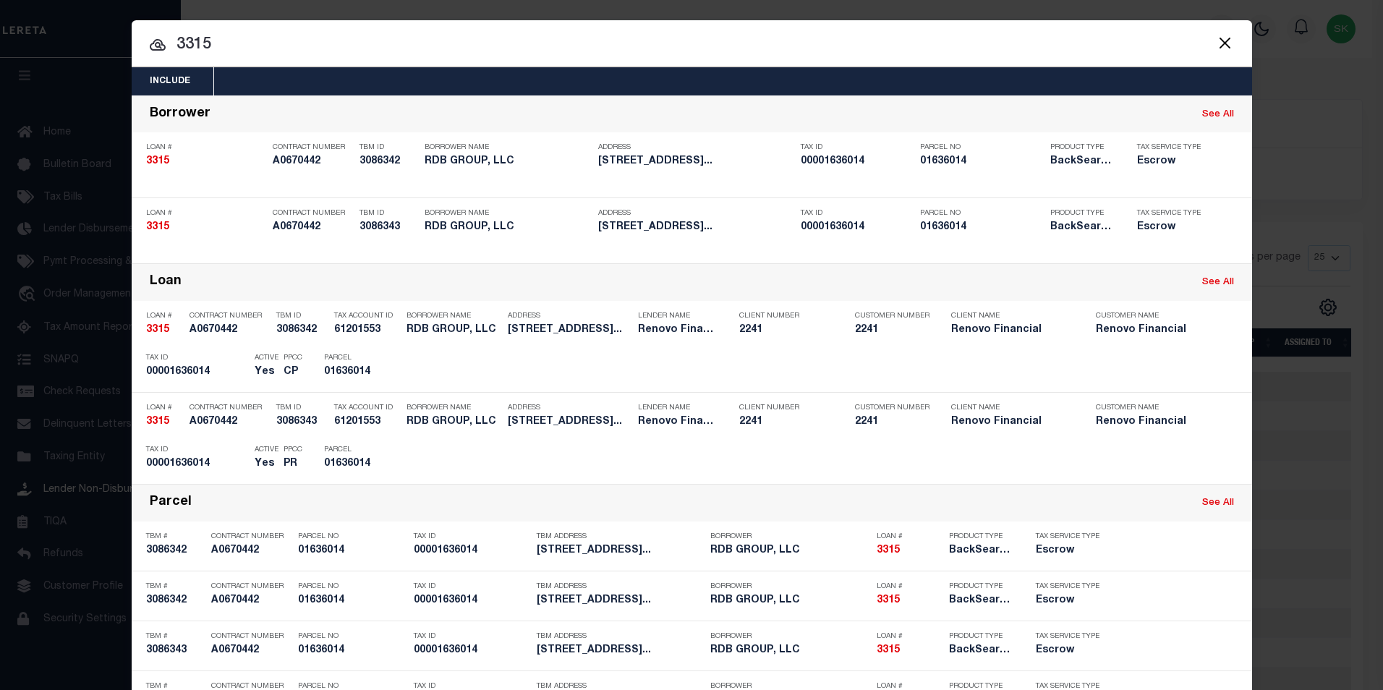
drag, startPoint x: 227, startPoint y: 43, endPoint x: 1337, endPoint y: 135, distance: 1113.9
click at [85, 33] on div "Include Loans TBM Customers Borrowers Payments (Lender Non-Disb) Payments (Lend…" at bounding box center [691, 345] width 1383 height 690
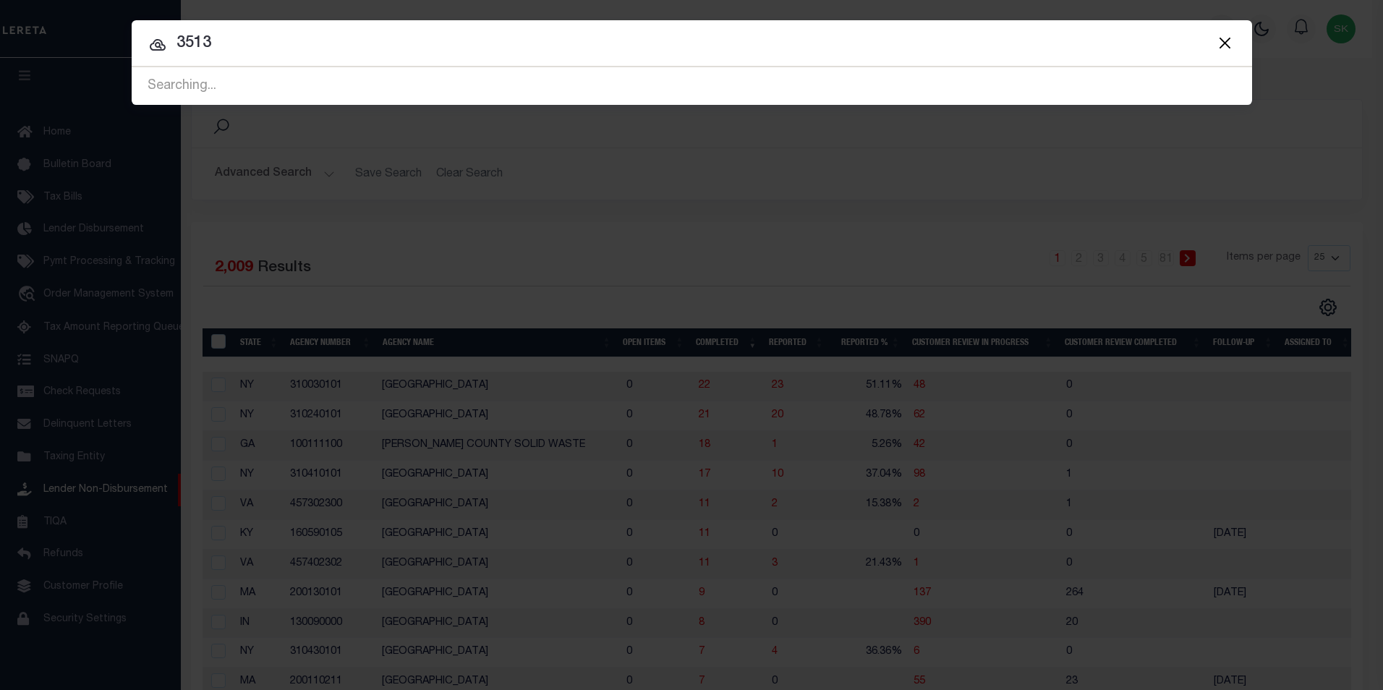
type input "3513"
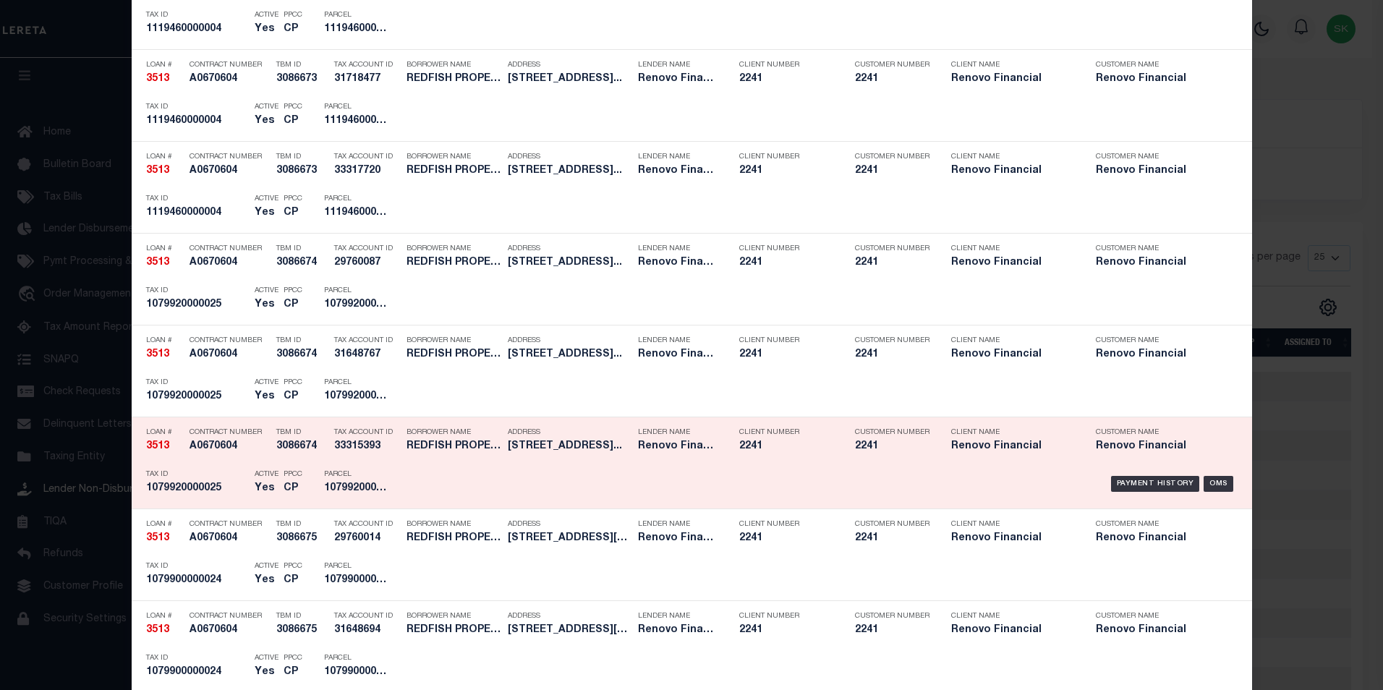
scroll to position [2314, 0]
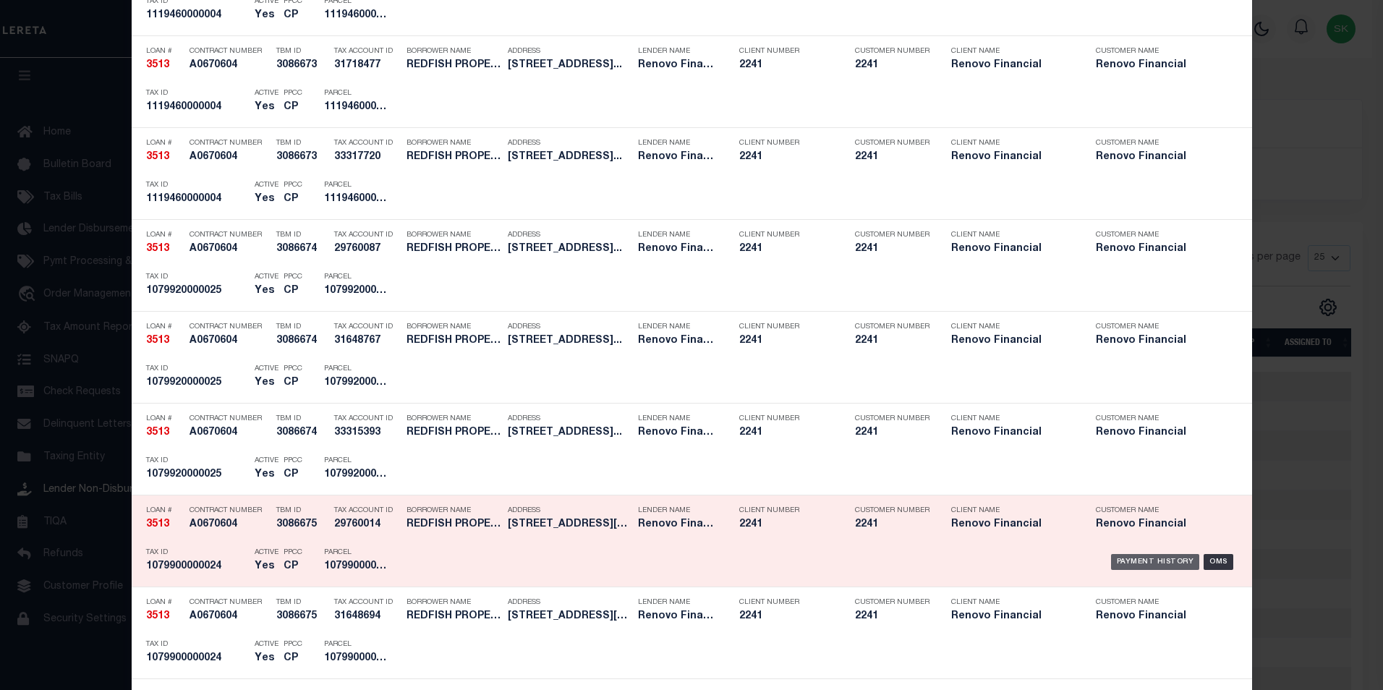
click at [1138, 563] on div "Payment History" at bounding box center [1155, 562] width 89 height 16
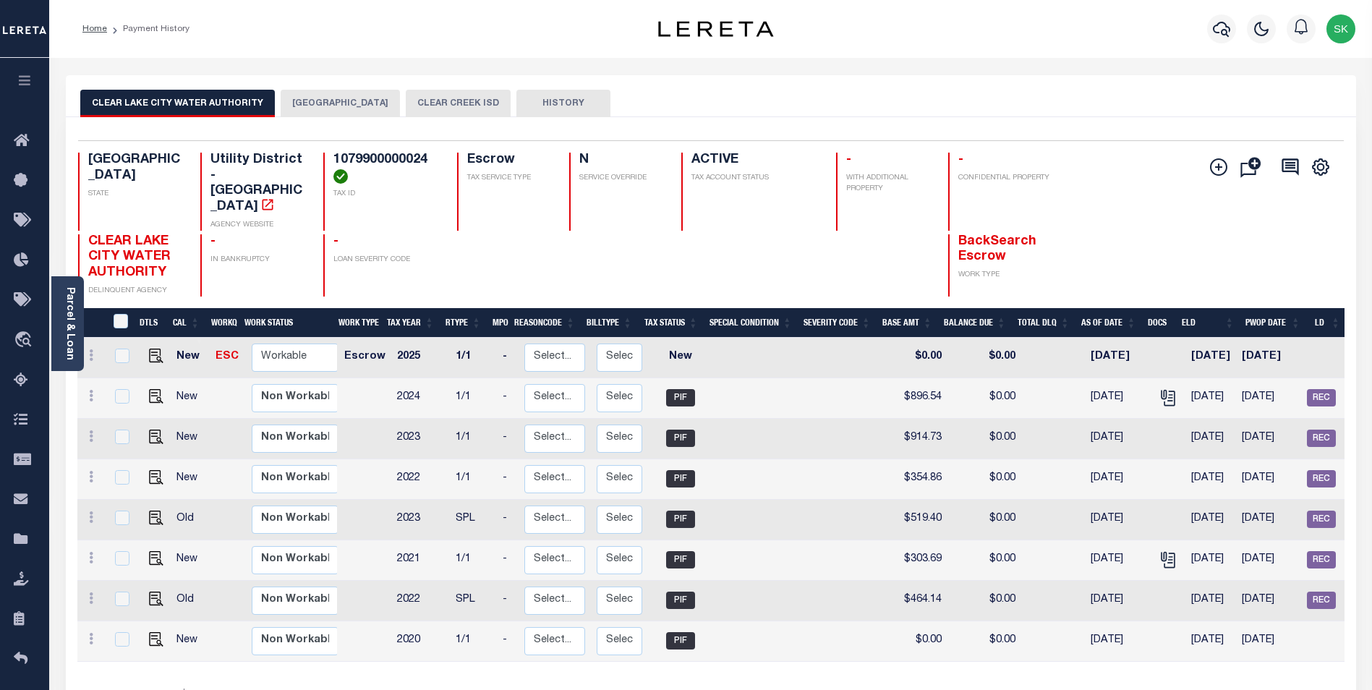
click at [417, 104] on button "CLEAR CREEK ISD" at bounding box center [458, 103] width 105 height 27
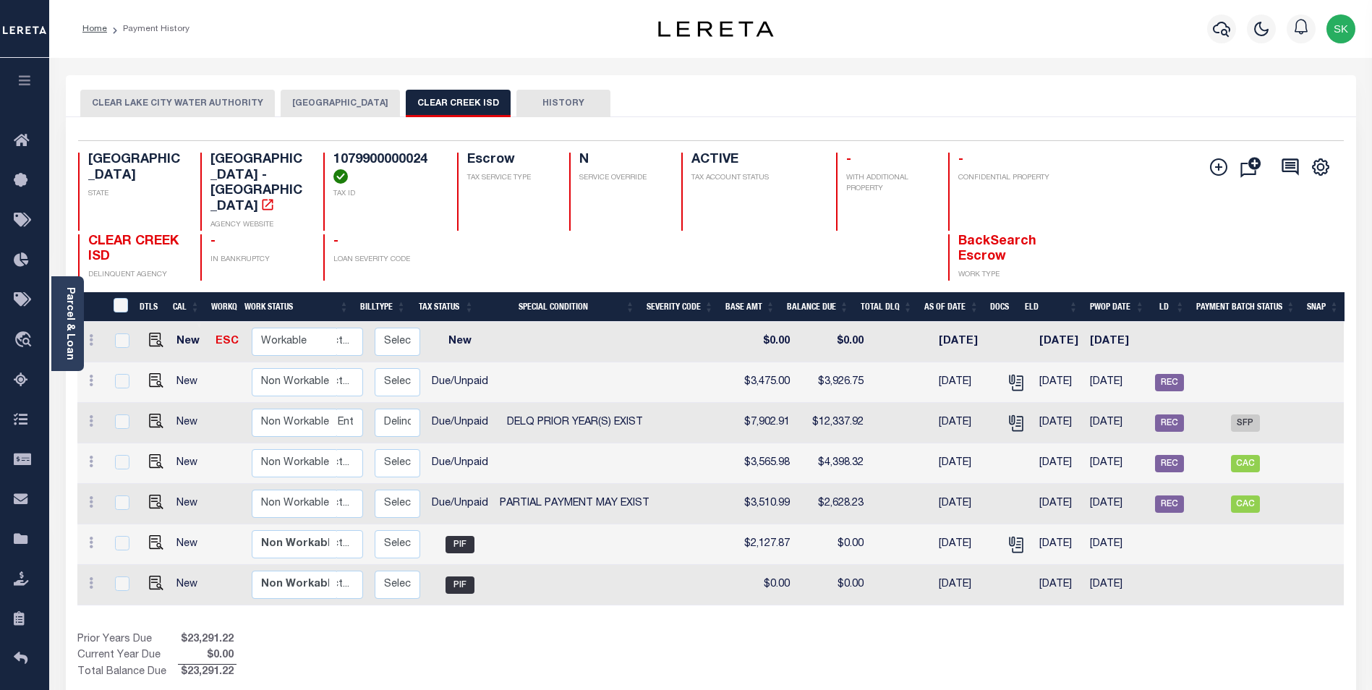
scroll to position [0, 180]
